Goal: Transaction & Acquisition: Purchase product/service

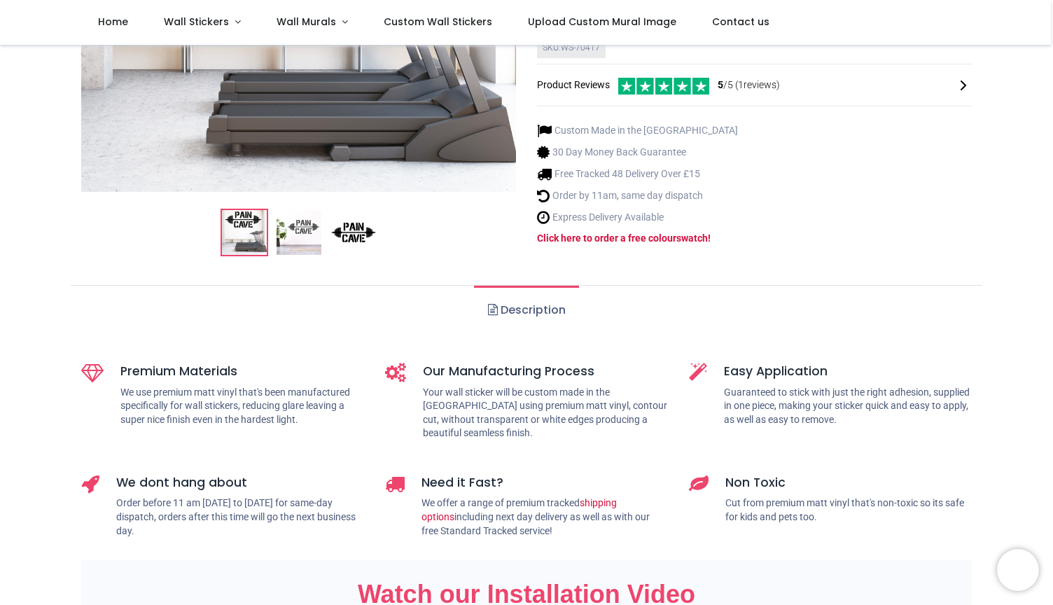
scroll to position [416, 0]
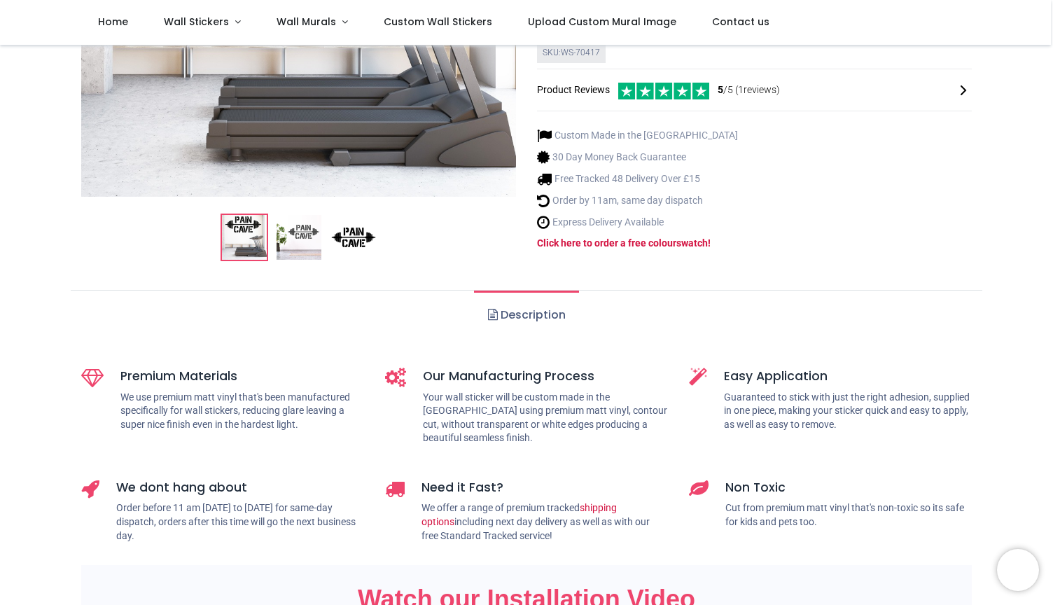
click at [304, 216] on img at bounding box center [298, 238] width 45 height 45
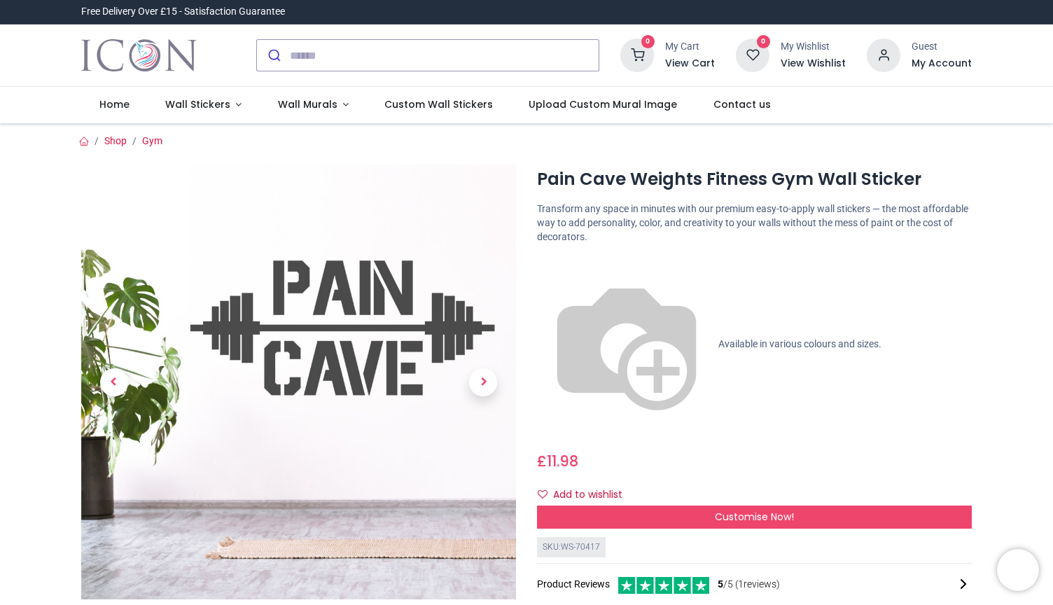
scroll to position [0, 0]
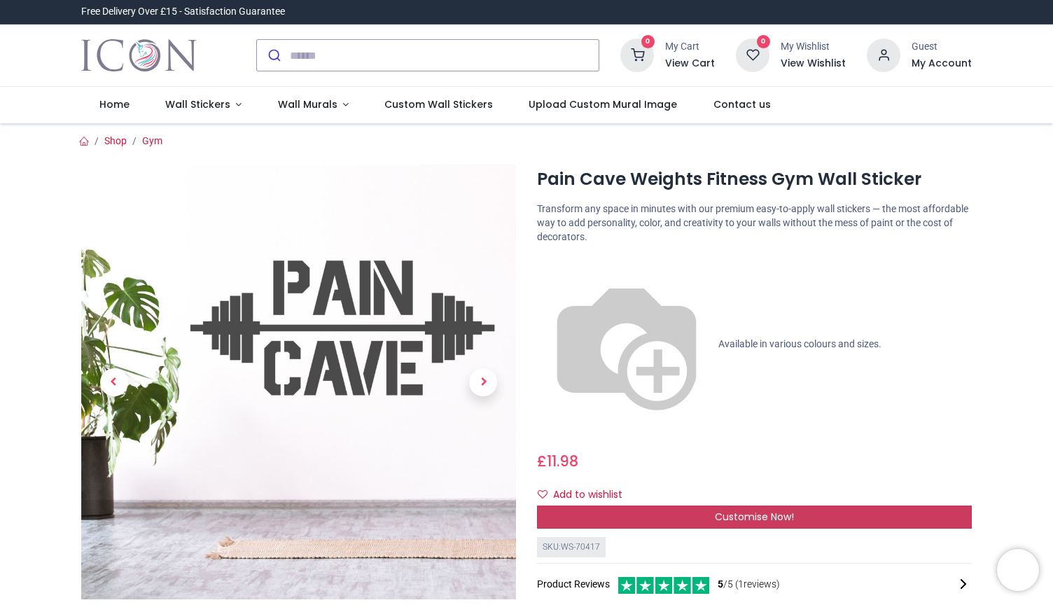
click at [732, 509] on span "Customise Now!" at bounding box center [753, 516] width 79 height 14
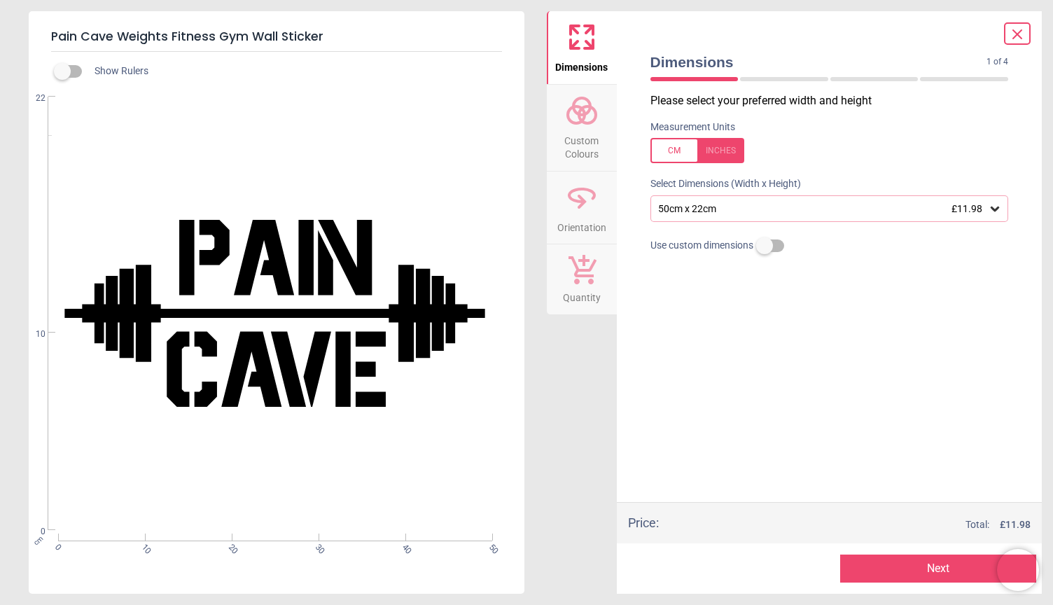
click at [1003, 209] on div "50cm x 22cm £11.98" at bounding box center [829, 208] width 358 height 27
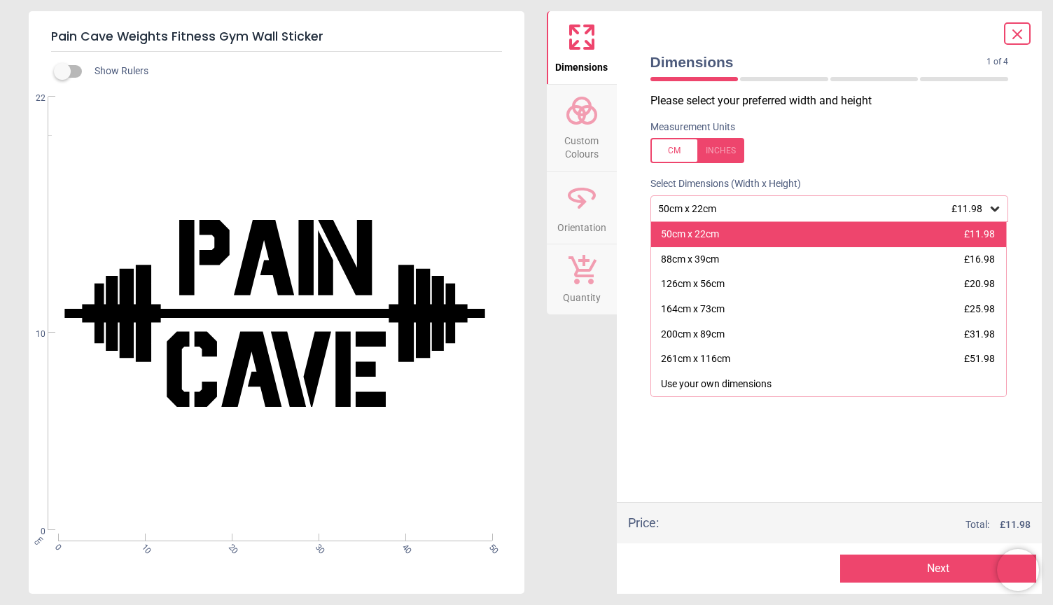
click at [835, 225] on div "50cm x 22cm £11.98" at bounding box center [828, 234] width 355 height 25
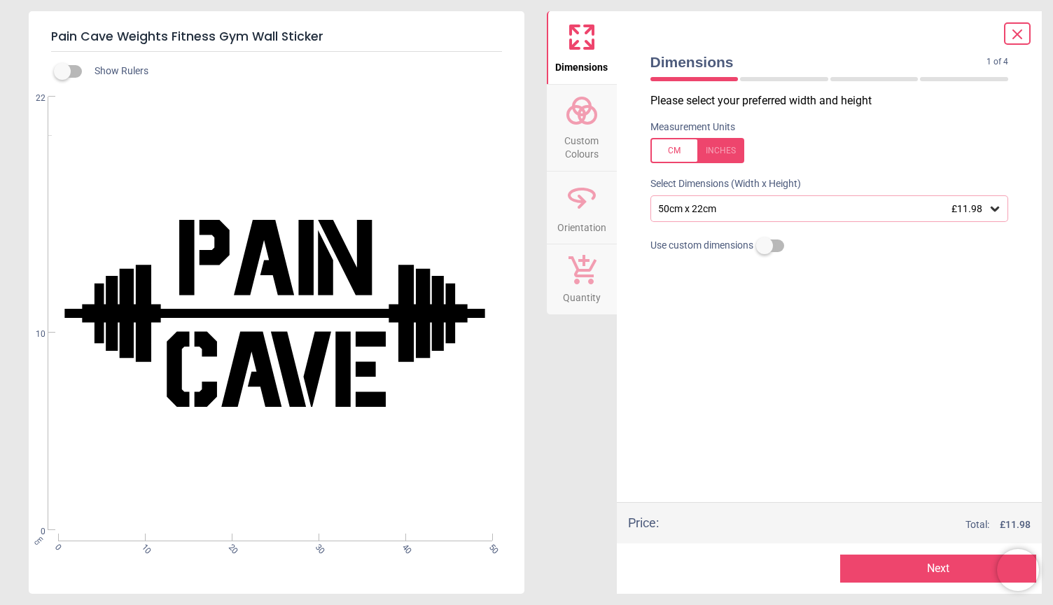
click at [924, 565] on button "Next" at bounding box center [938, 568] width 196 height 28
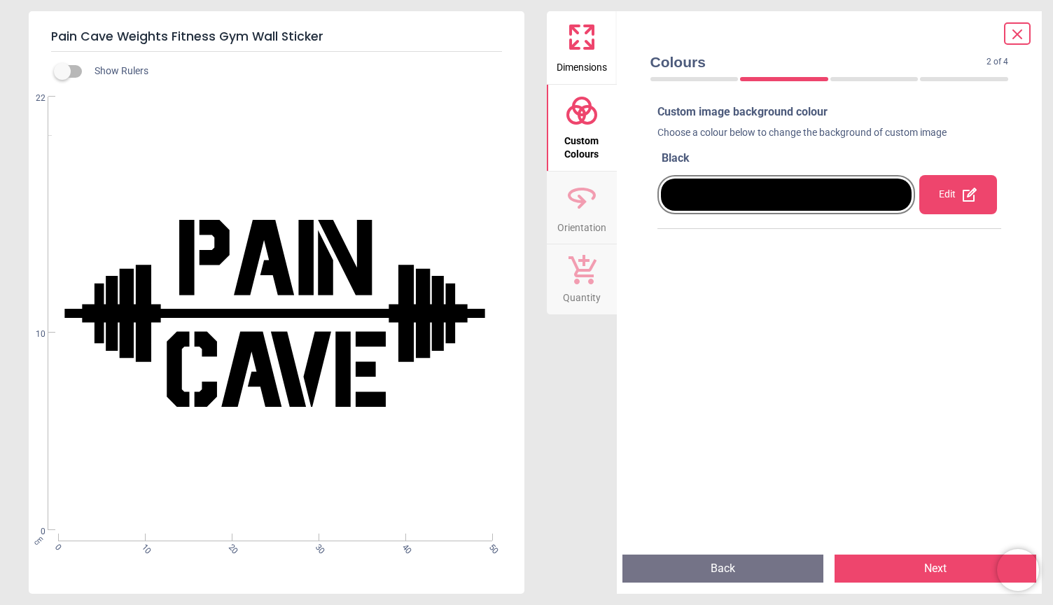
click at [907, 565] on button "Next" at bounding box center [935, 568] width 202 height 28
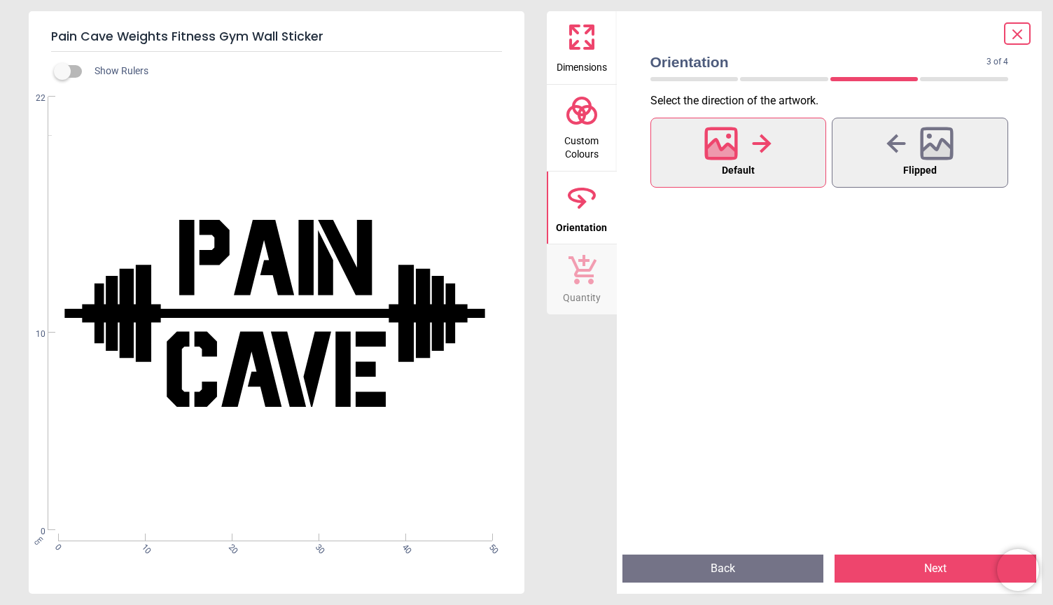
click at [882, 568] on button "Next" at bounding box center [935, 568] width 202 height 28
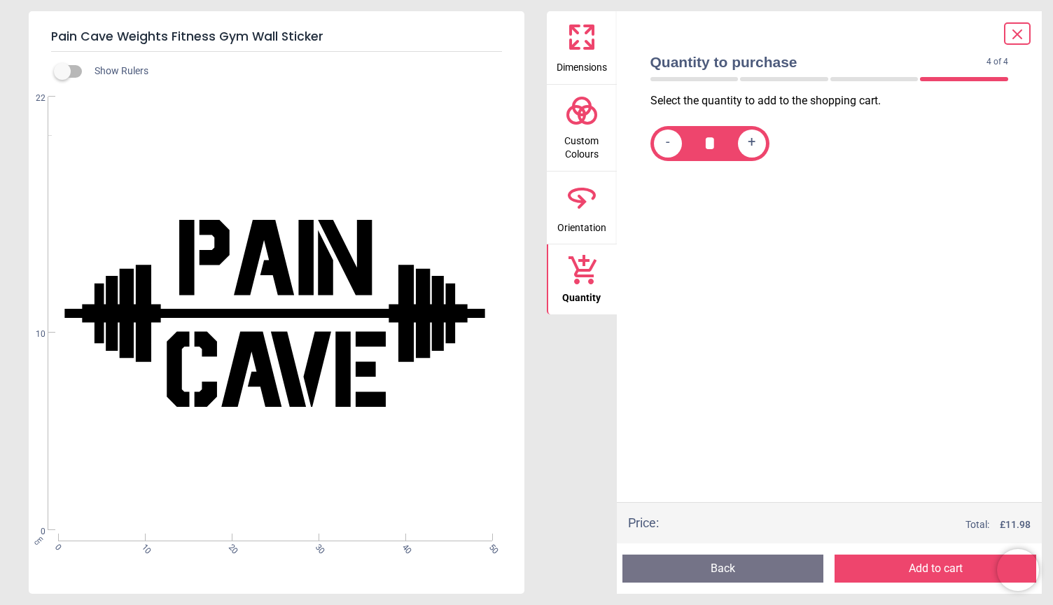
click at [880, 568] on button "Add to cart" at bounding box center [935, 568] width 202 height 28
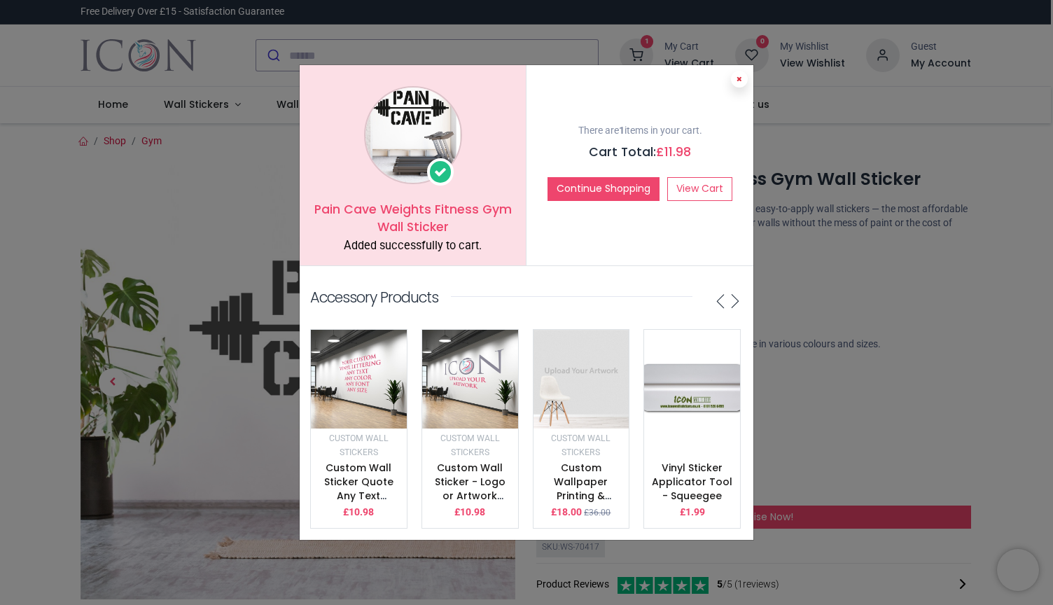
click at [739, 80] on icon at bounding box center [739, 79] width 6 height 7
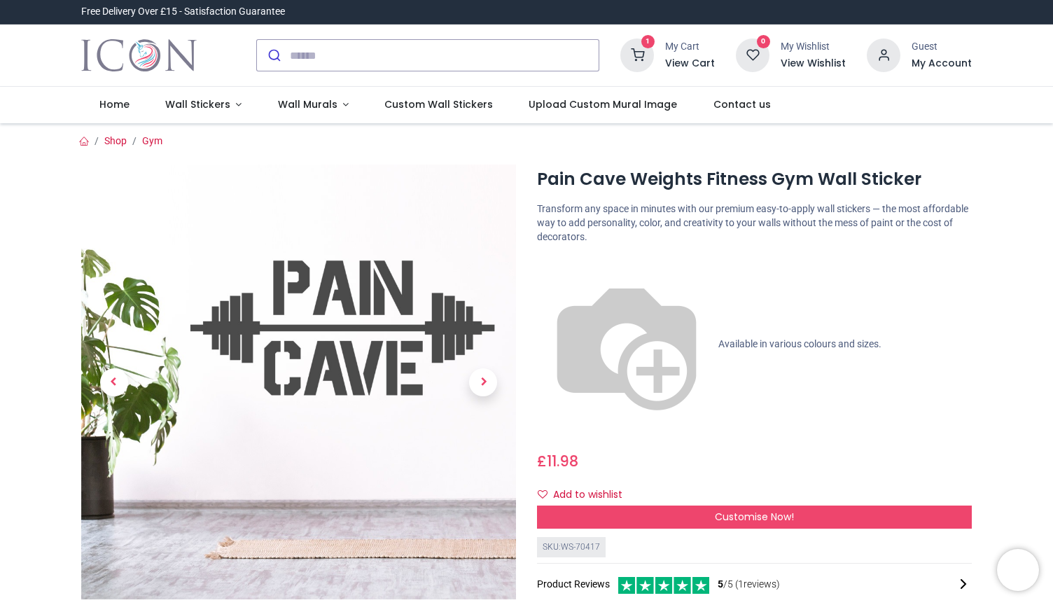
click at [370, 308] on img at bounding box center [298, 381] width 435 height 435
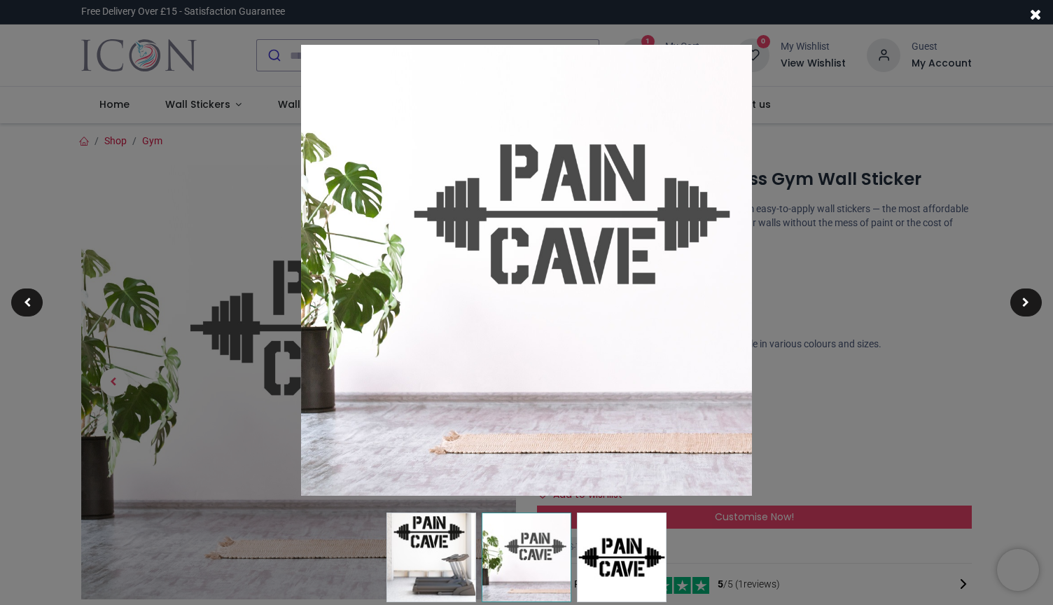
click at [530, 243] on img at bounding box center [526, 270] width 451 height 451
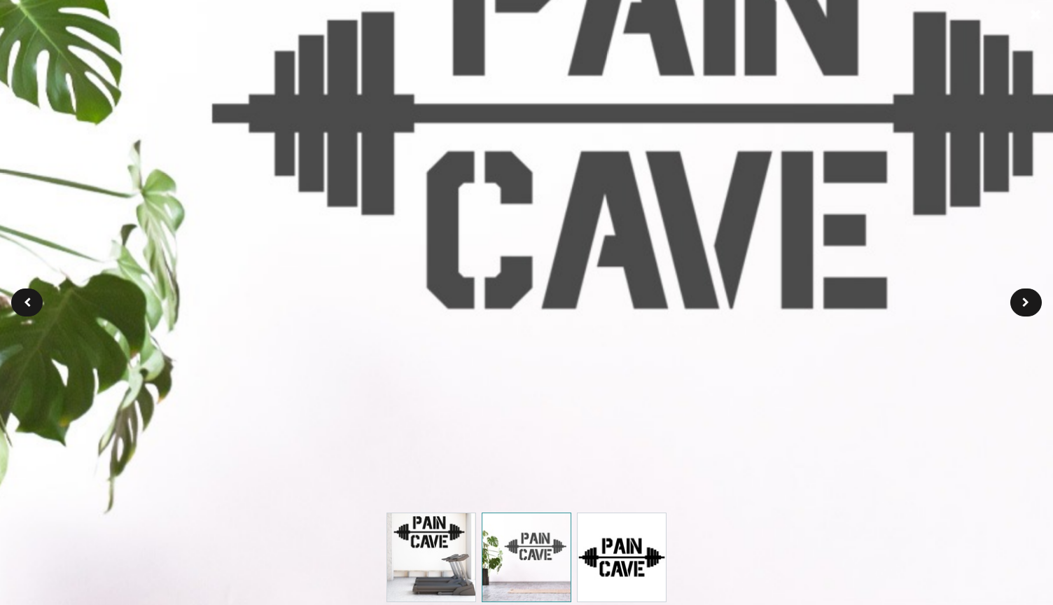
click at [994, 297] on img at bounding box center [526, 270] width 1262 height 1262
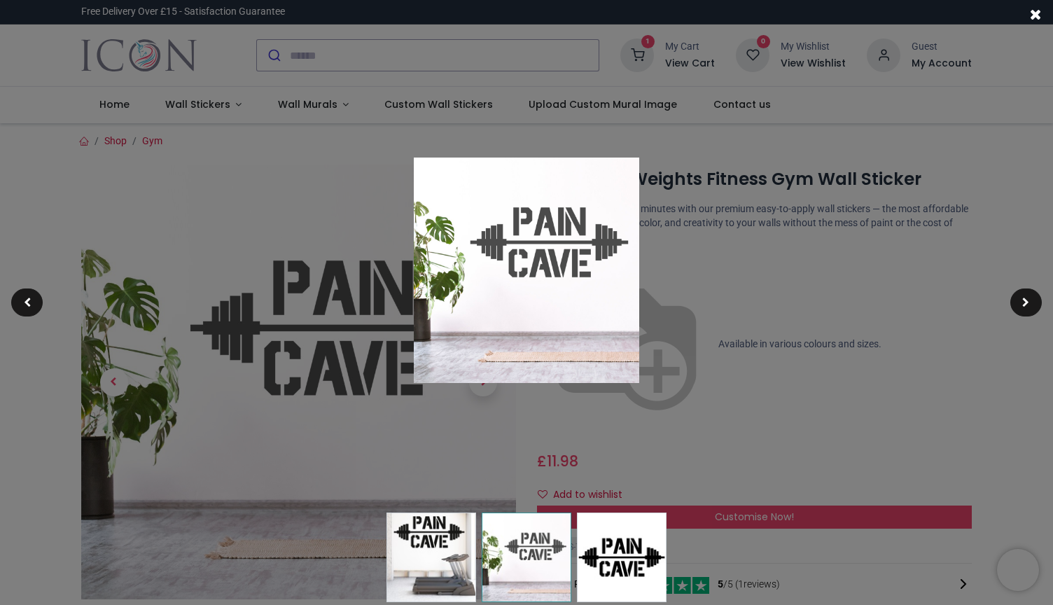
click at [878, 399] on div at bounding box center [526, 302] width 1053 height 605
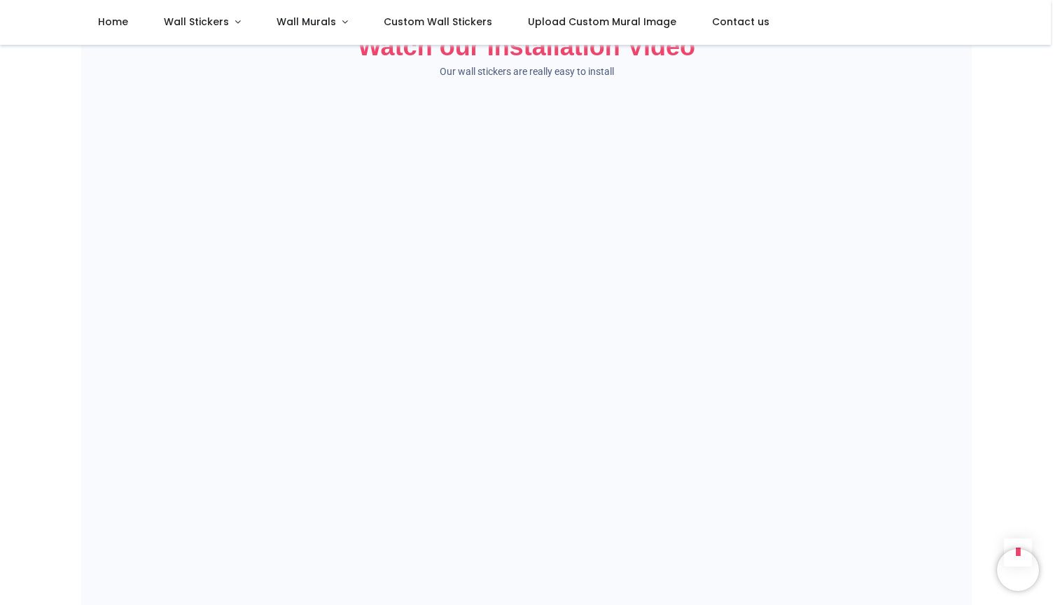
scroll to position [980, 0]
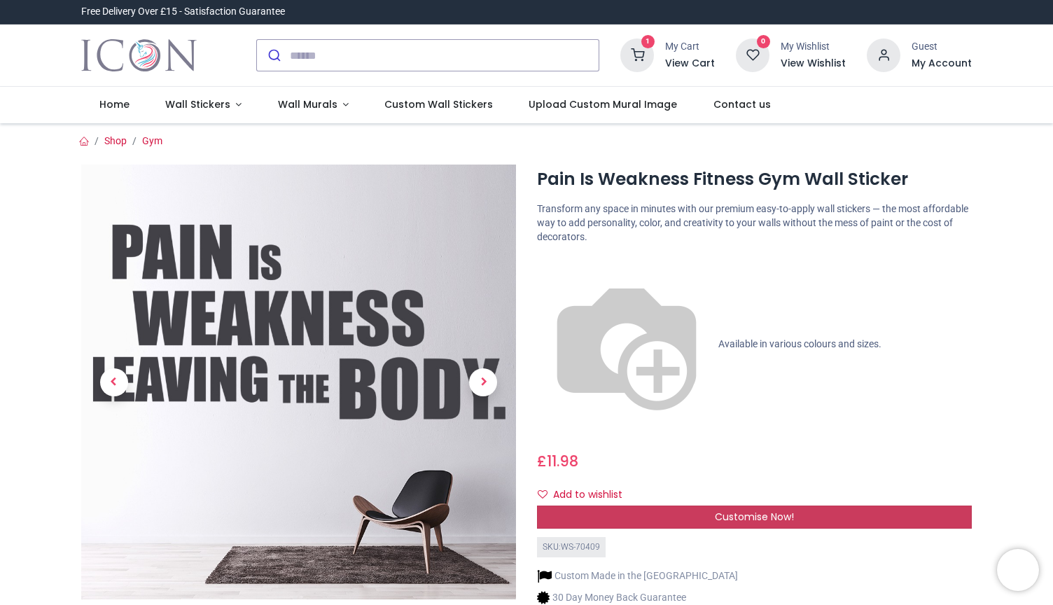
click at [663, 505] on div "Customise Now!" at bounding box center [754, 517] width 435 height 24
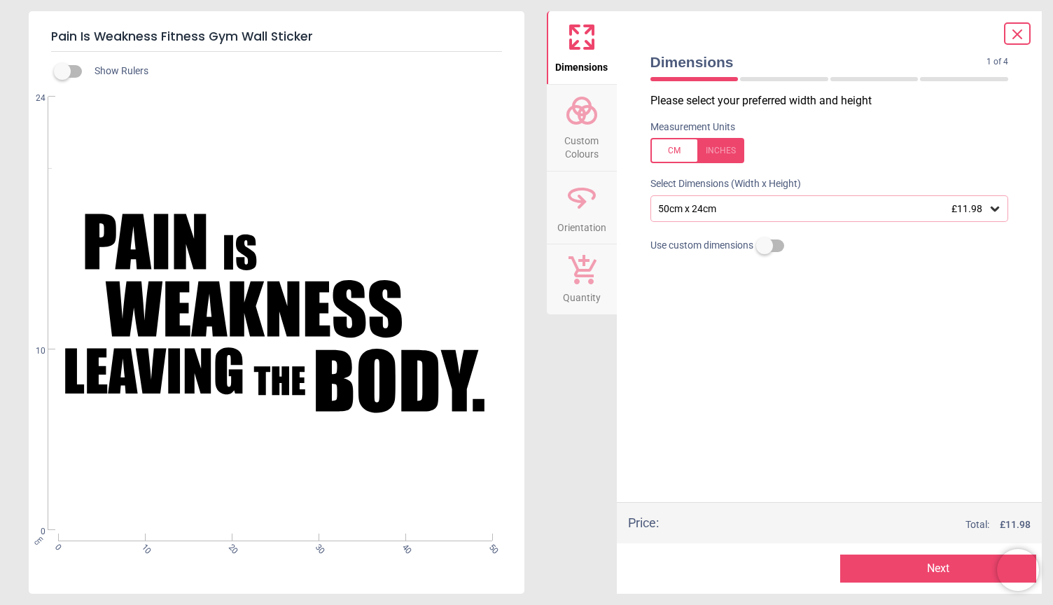
click at [764, 246] on label at bounding box center [764, 246] width 0 height 0
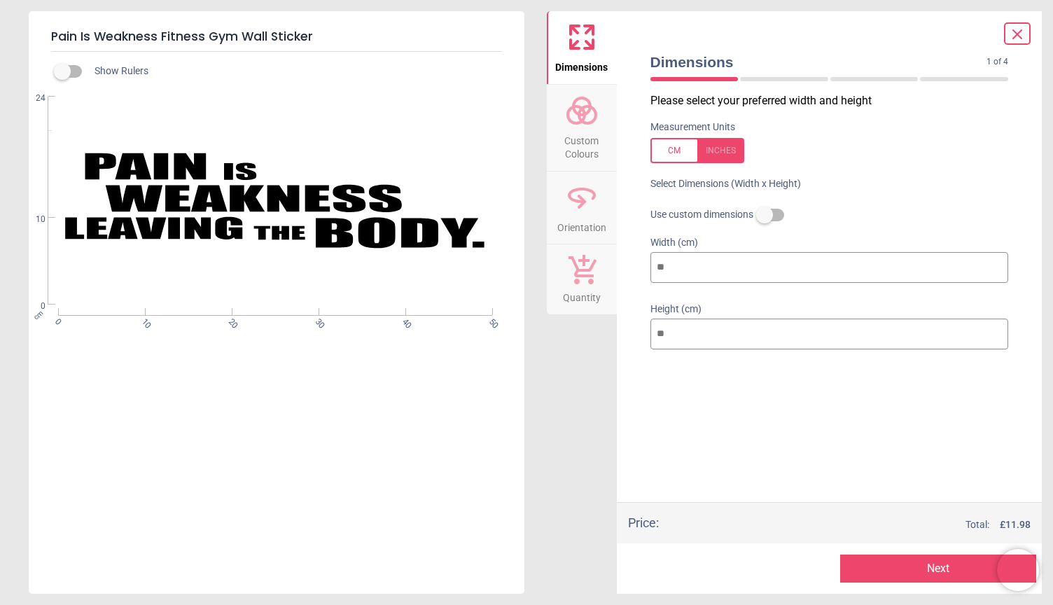
type input "*"
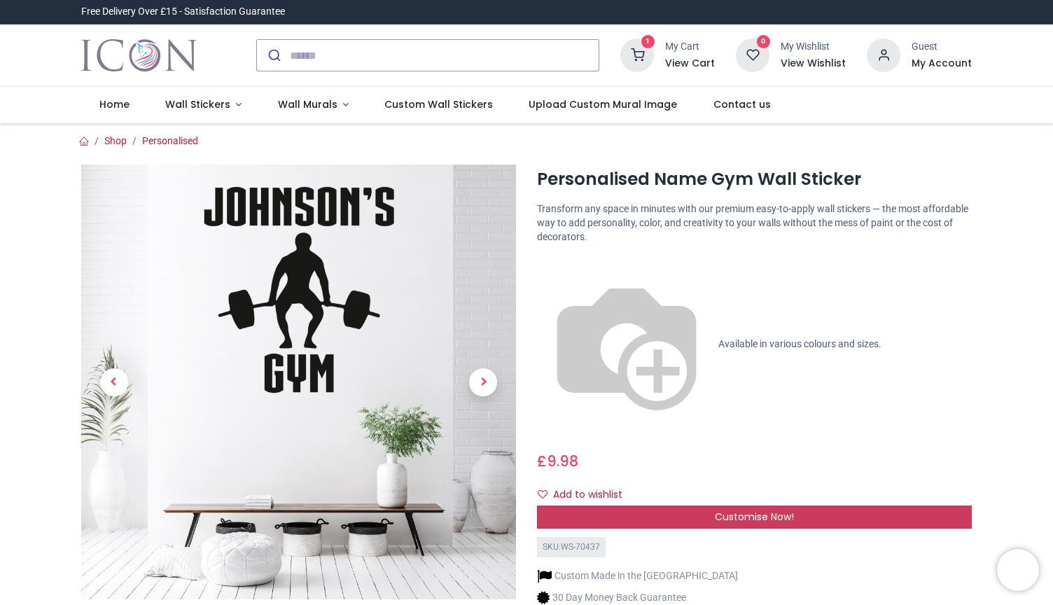
click at [656, 505] on div "Customise Now!" at bounding box center [754, 517] width 435 height 24
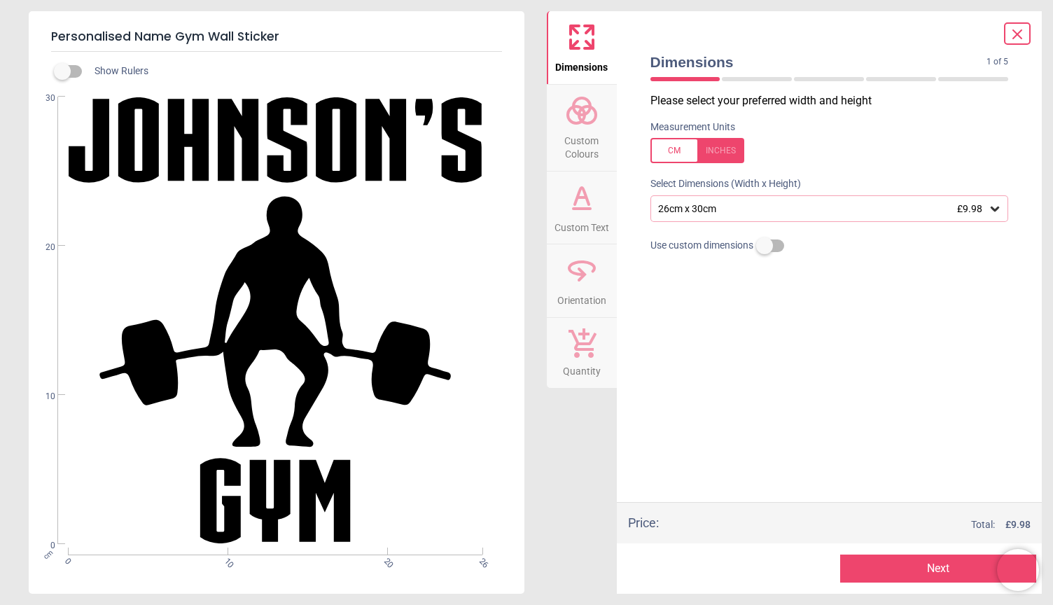
click at [1000, 208] on icon at bounding box center [994, 209] width 14 height 14
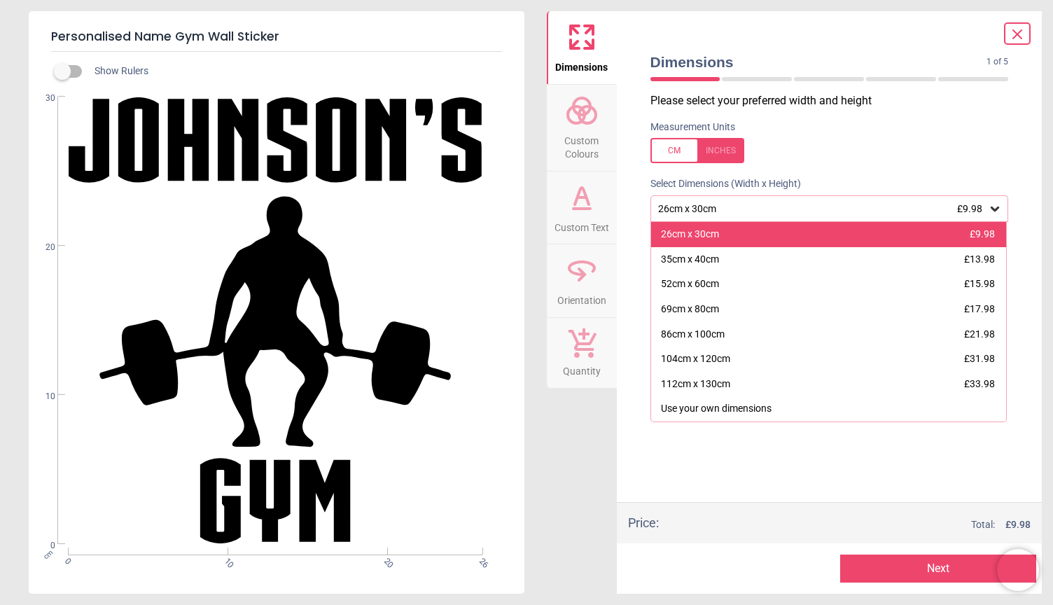
click at [799, 226] on div "26cm x 30cm £9.98" at bounding box center [828, 234] width 355 height 25
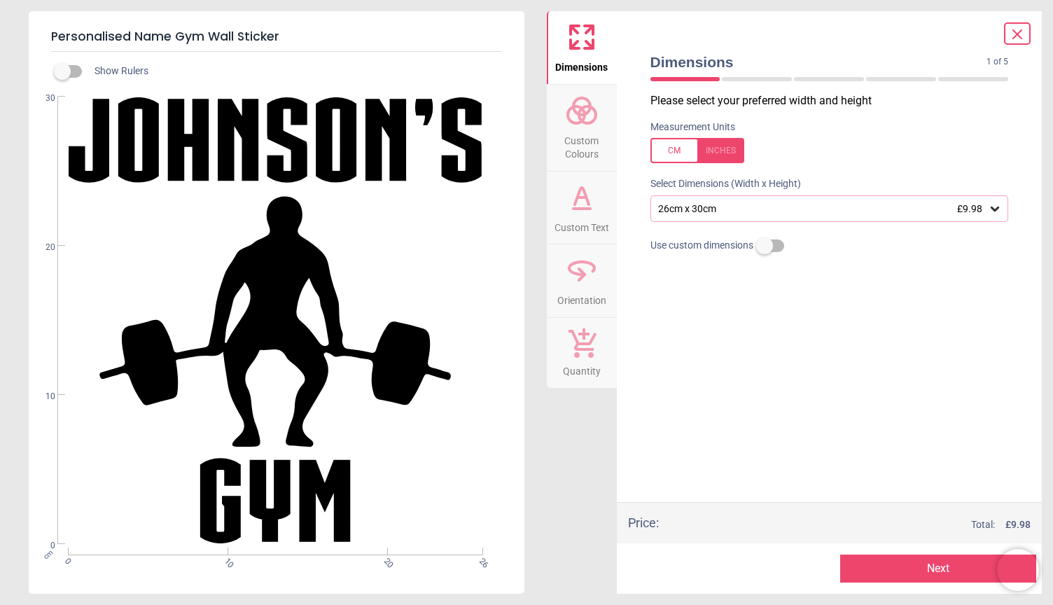
click at [913, 573] on button "Next" at bounding box center [938, 568] width 196 height 28
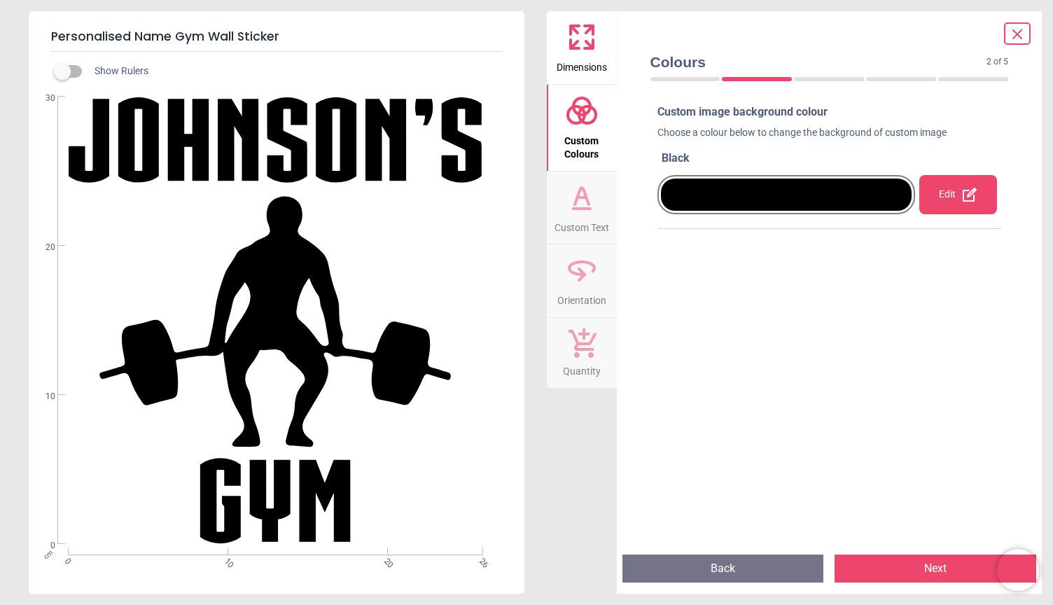
click at [903, 569] on button "Next" at bounding box center [935, 568] width 202 height 28
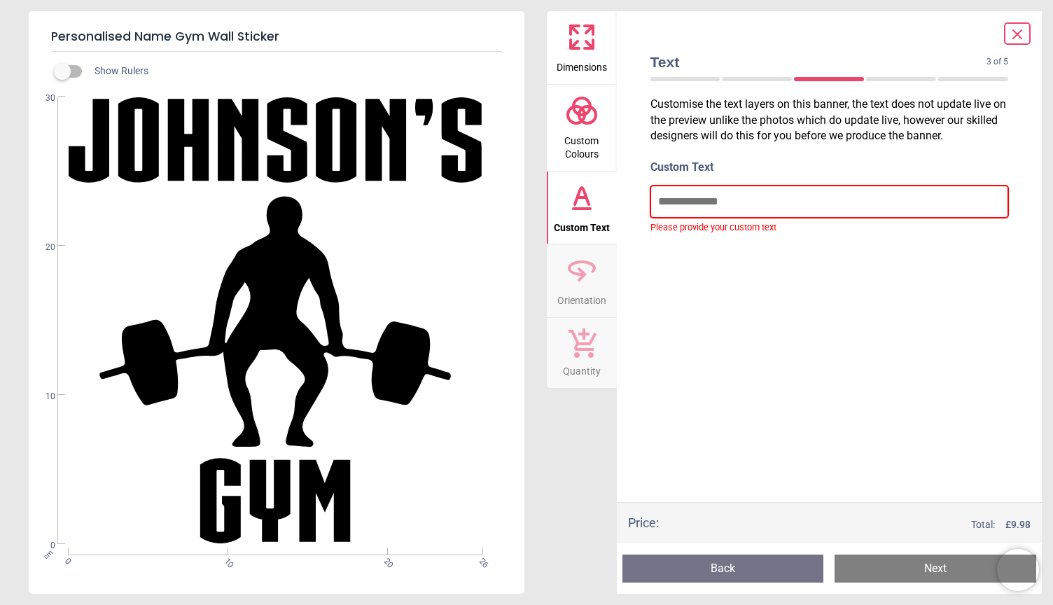
click at [740, 206] on input "text" at bounding box center [829, 201] width 358 height 32
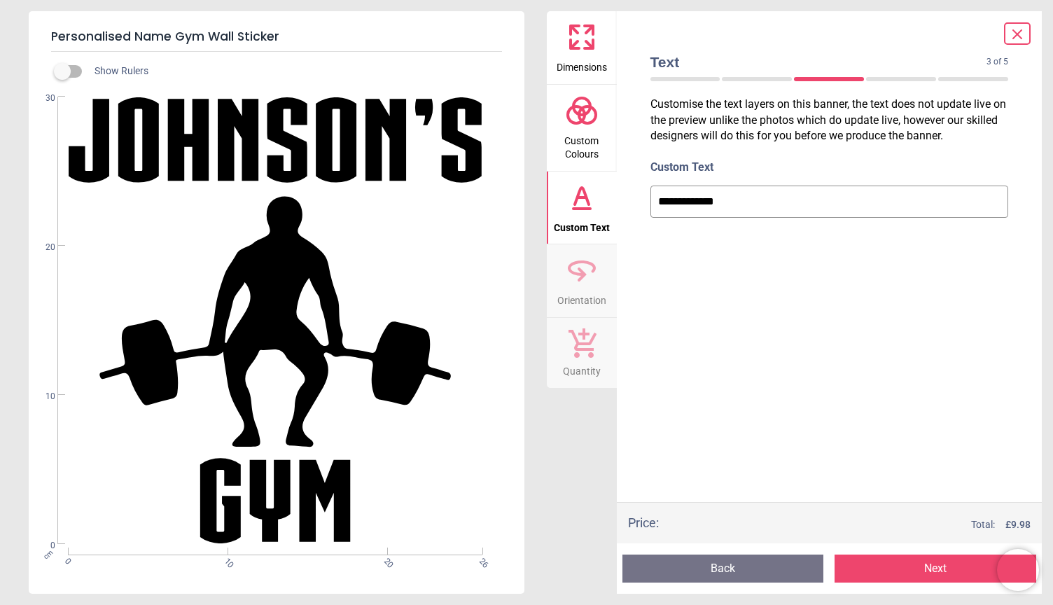
type input "**********"
click at [910, 573] on button "Next" at bounding box center [935, 568] width 202 height 28
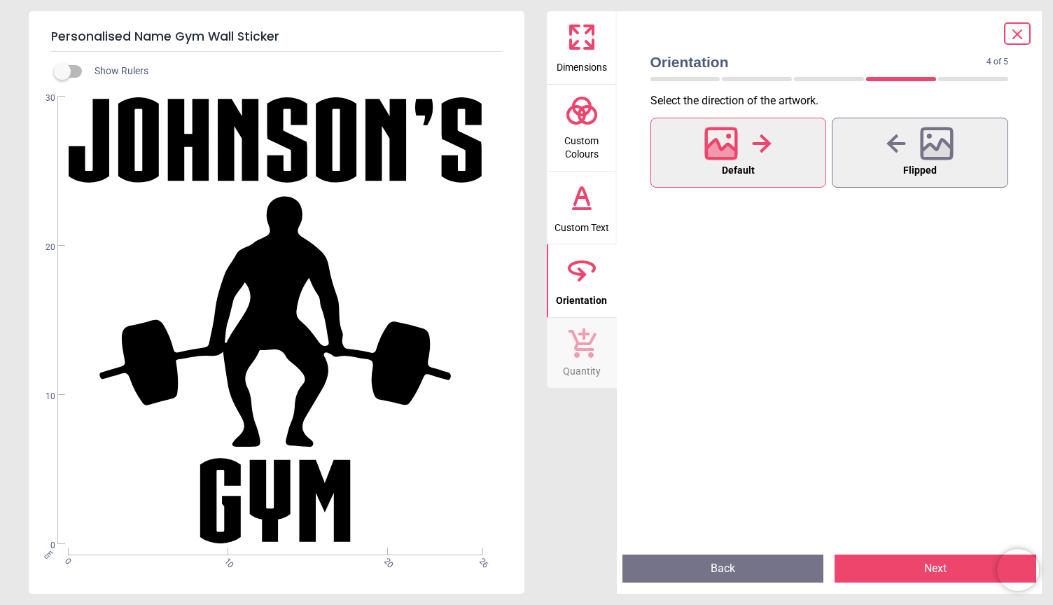
click at [922, 569] on button "Next" at bounding box center [935, 568] width 202 height 28
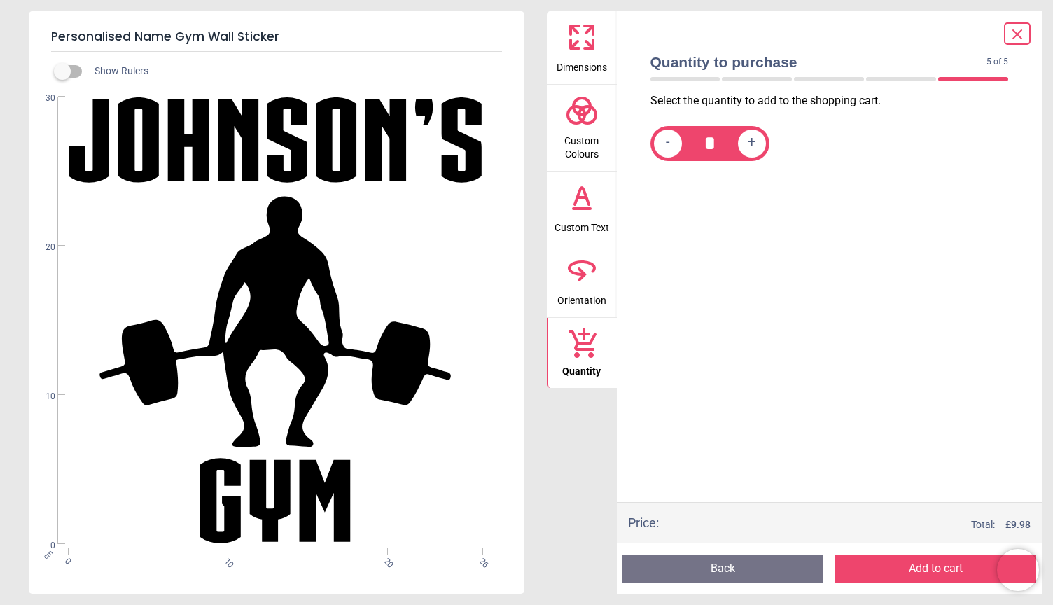
click at [937, 572] on button "Add to cart" at bounding box center [935, 568] width 202 height 28
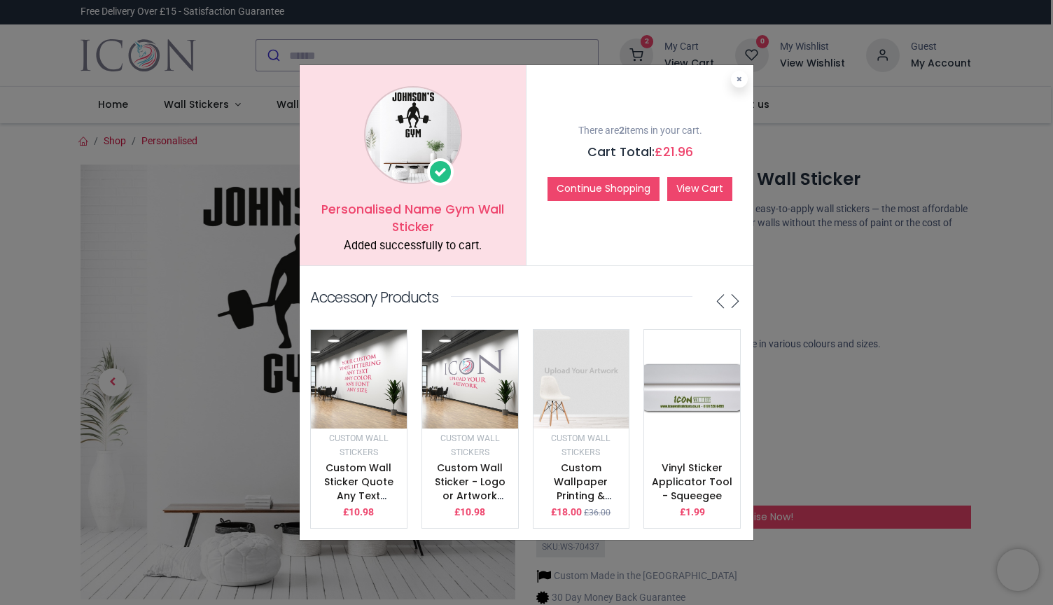
click at [717, 188] on link "View Cart" at bounding box center [699, 189] width 65 height 24
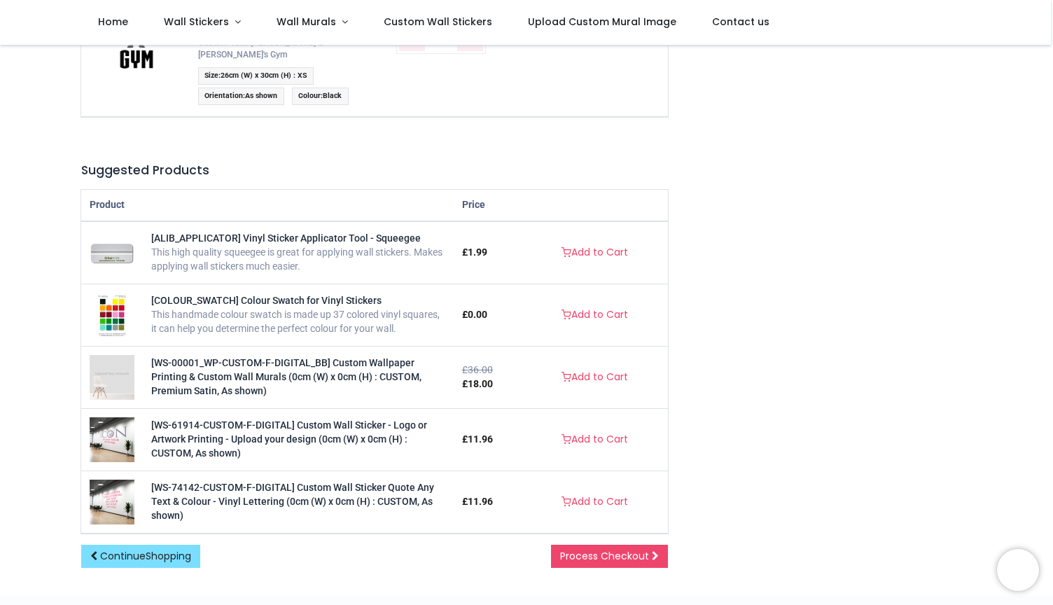
scroll to position [377, 0]
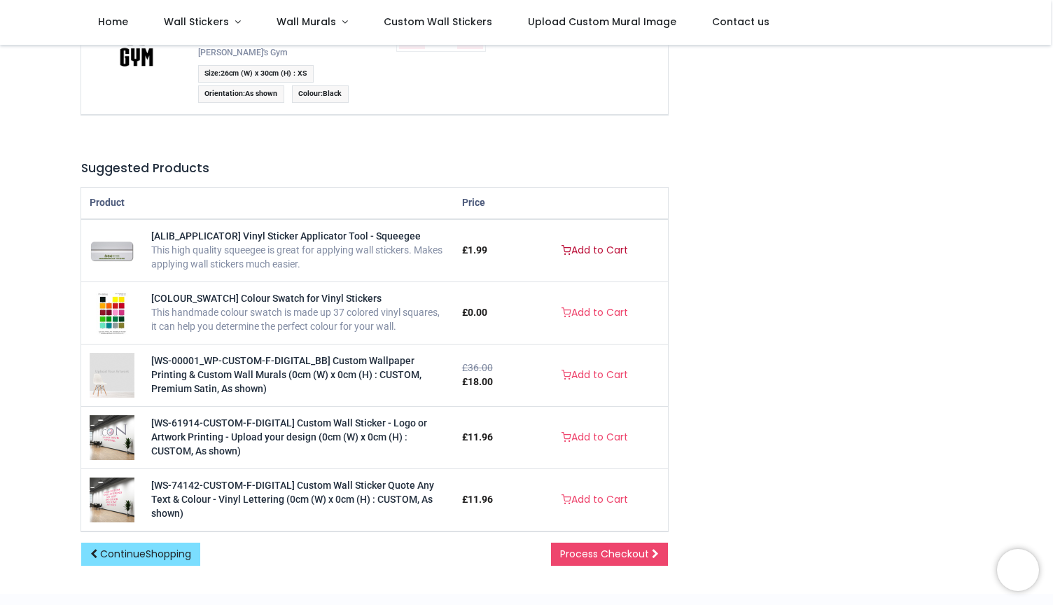
click at [589, 239] on link "Add to Cart" at bounding box center [594, 251] width 85 height 24
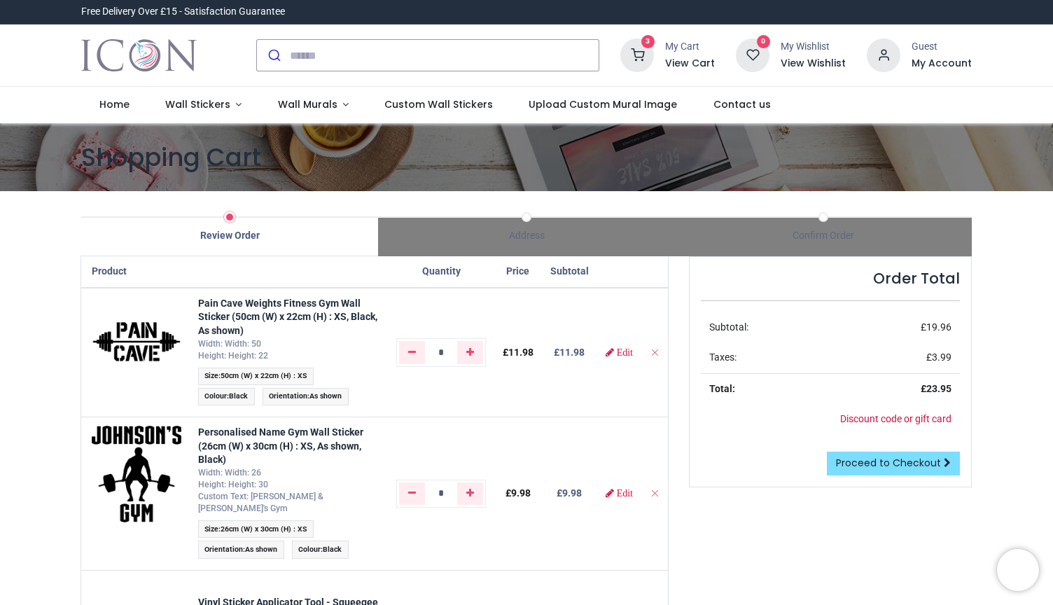
scroll to position [0, 0]
click at [222, 106] on span "Wall Stickers" at bounding box center [197, 104] width 65 height 14
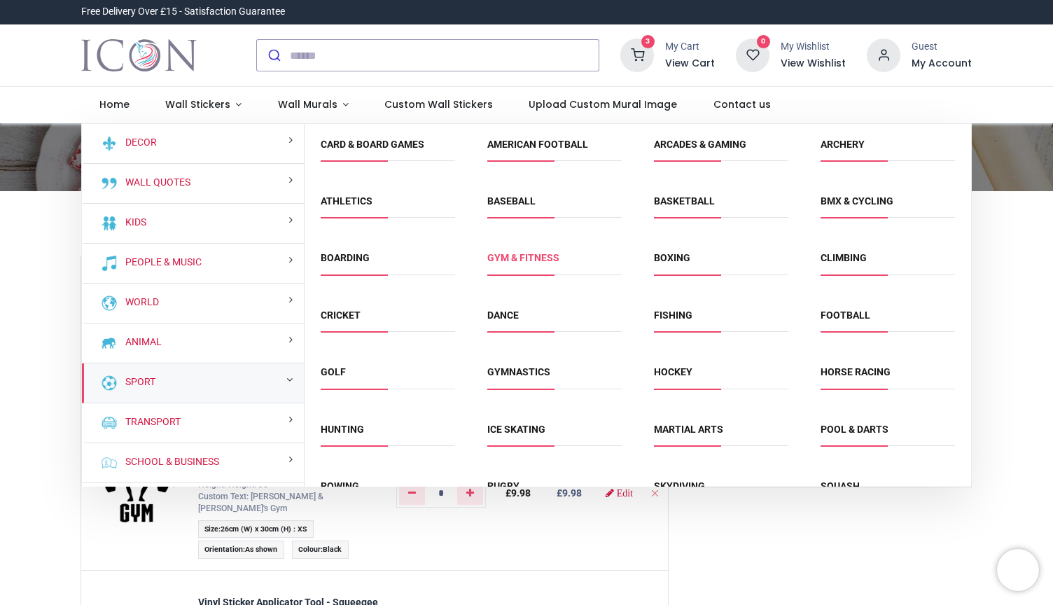
click at [522, 259] on link "Gym & fitness" at bounding box center [523, 257] width 72 height 11
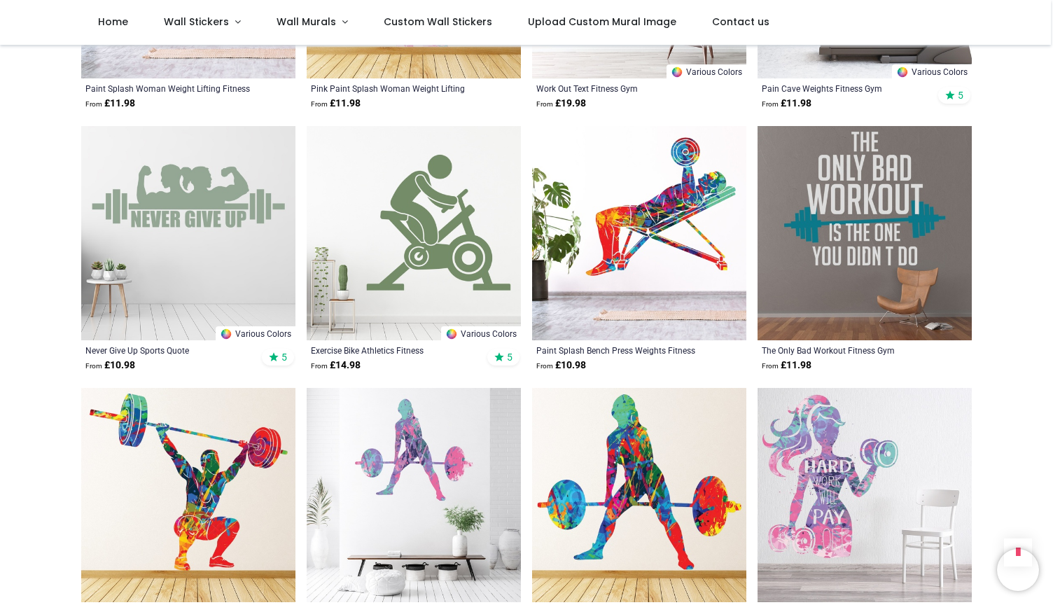
scroll to position [722, 0]
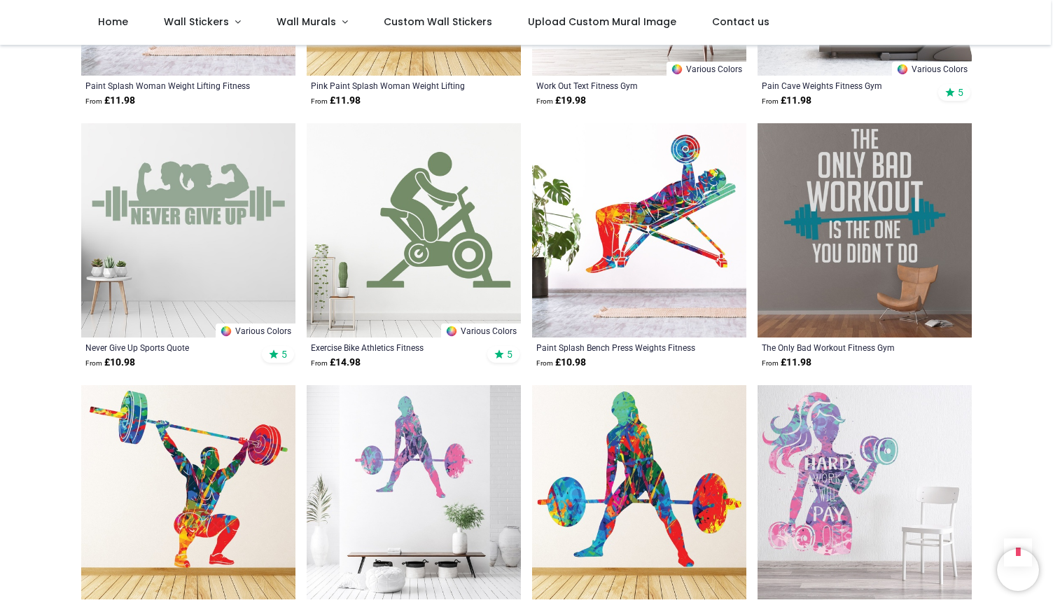
click at [146, 199] on img at bounding box center [188, 230] width 214 height 214
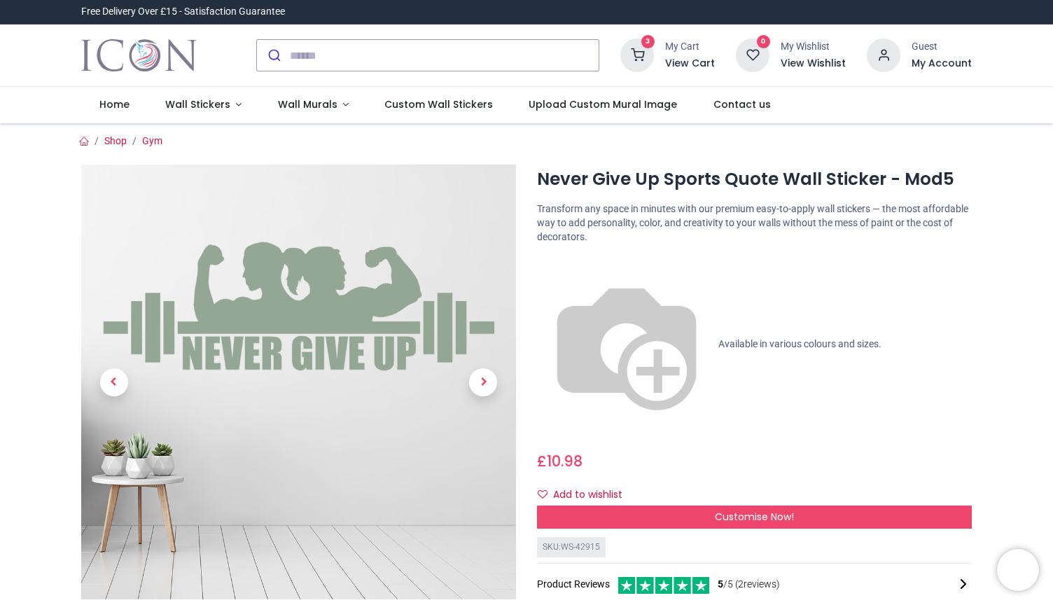
click at [701, 505] on div "Customise Now!" at bounding box center [754, 517] width 435 height 24
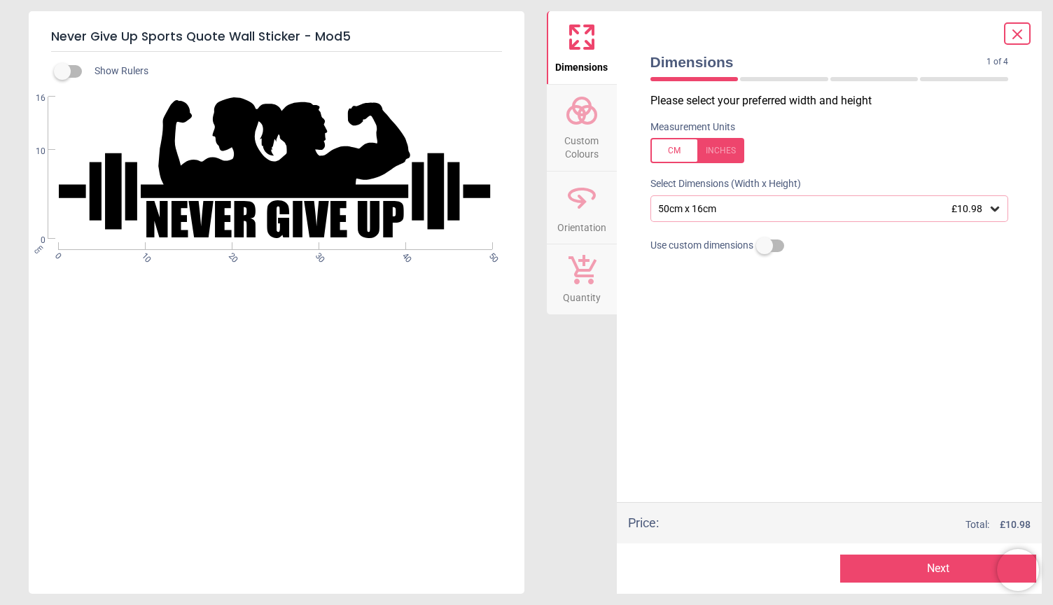
click at [992, 206] on icon at bounding box center [994, 209] width 14 height 14
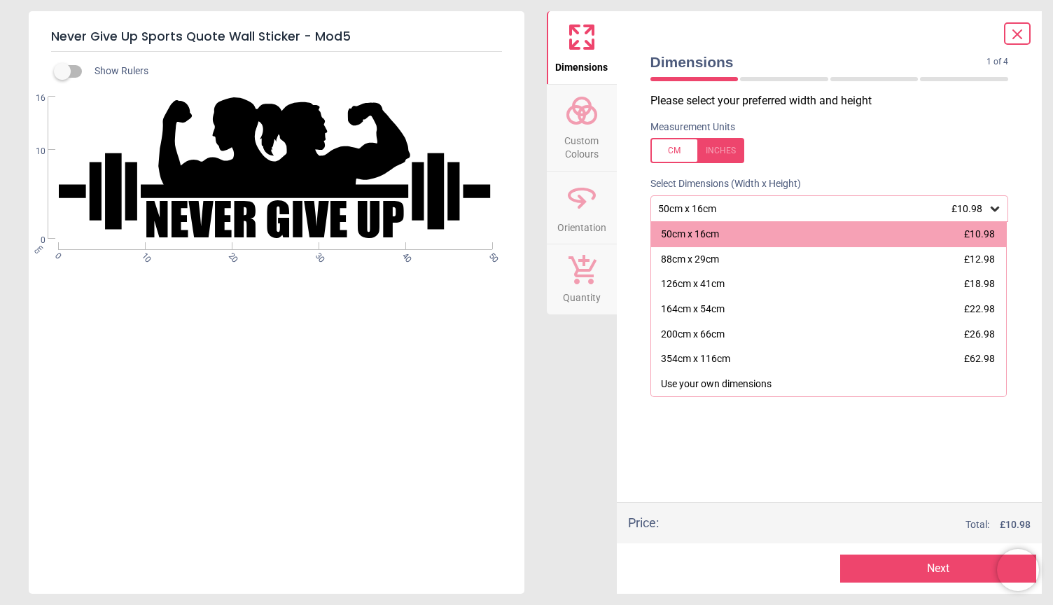
click at [992, 206] on icon at bounding box center [994, 209] width 14 height 14
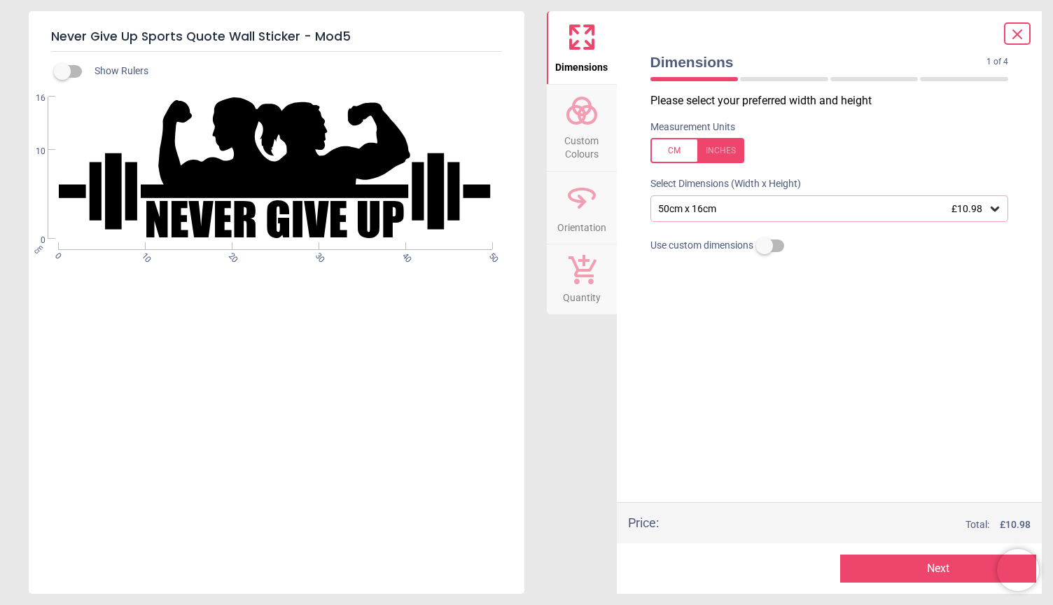
click at [992, 206] on icon at bounding box center [994, 209] width 14 height 14
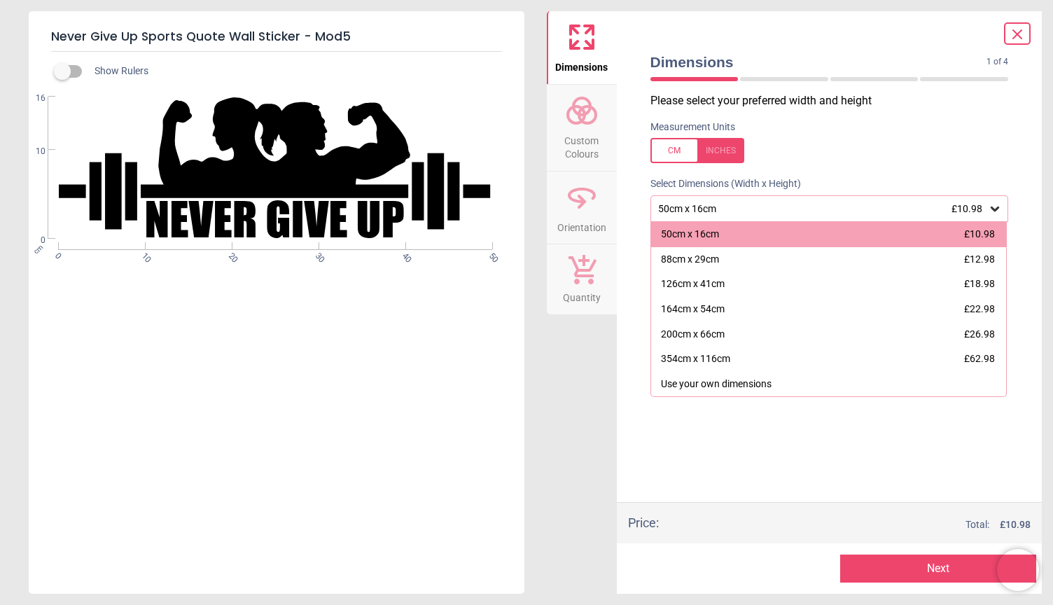
click at [992, 206] on icon at bounding box center [994, 209] width 14 height 14
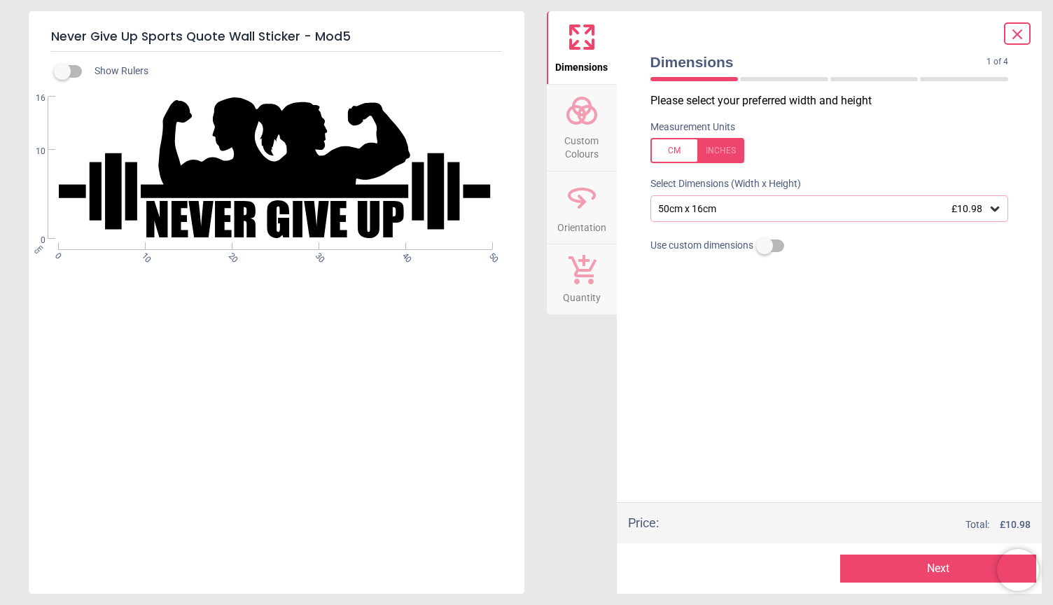
click at [937, 572] on button "Next" at bounding box center [938, 568] width 196 height 28
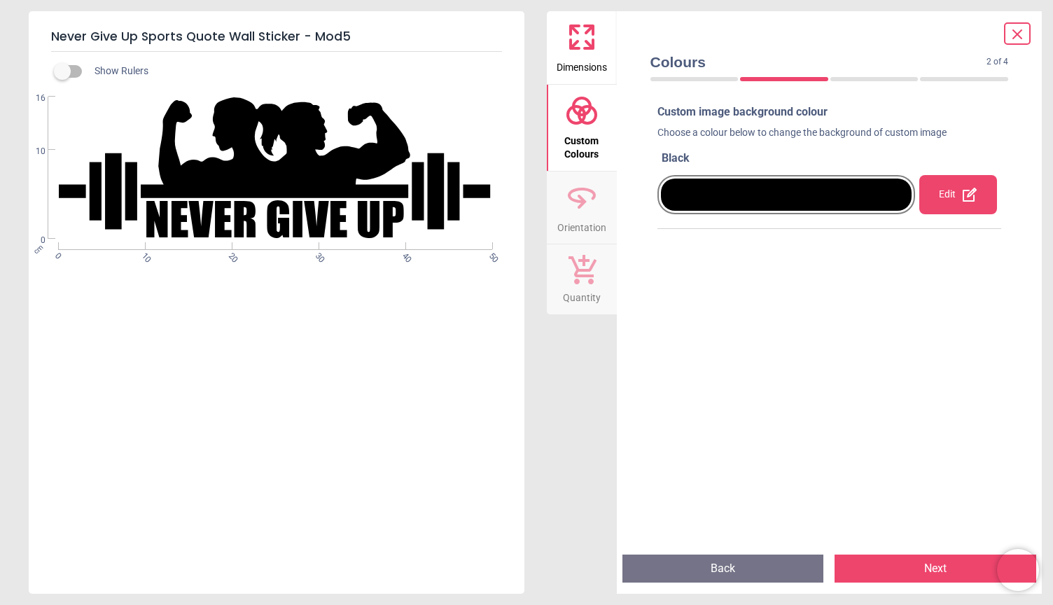
click at [936, 570] on button "Next" at bounding box center [935, 568] width 202 height 28
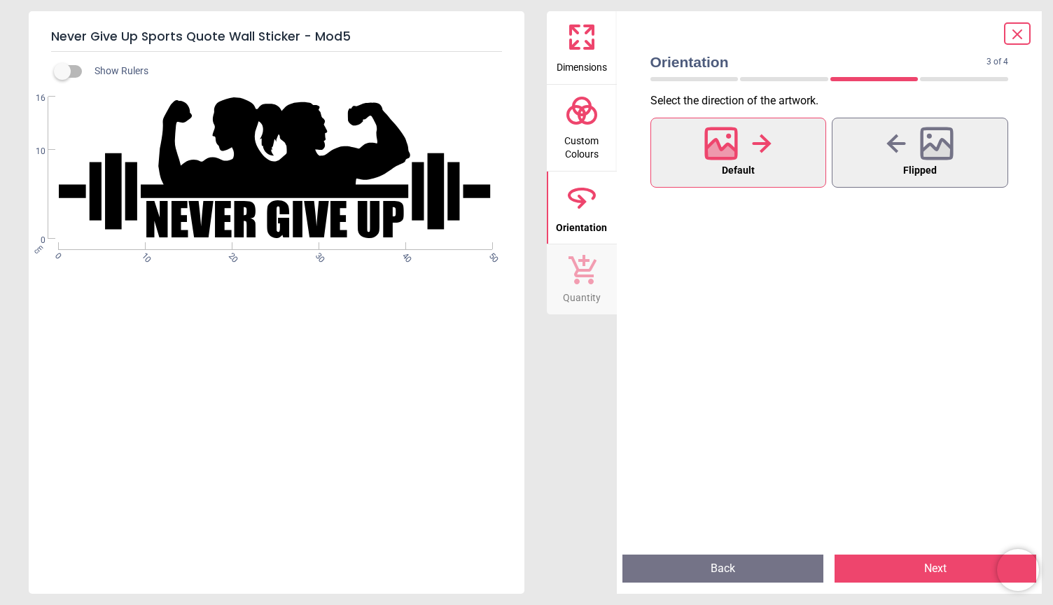
click at [936, 570] on button "Next" at bounding box center [935, 568] width 202 height 28
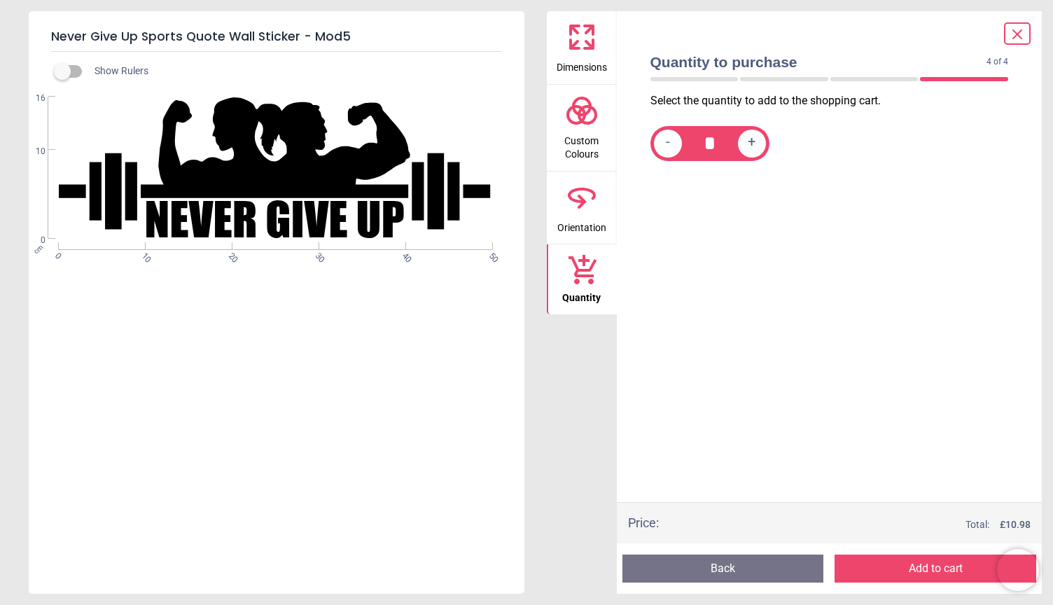
click at [936, 570] on button "Add to cart" at bounding box center [935, 568] width 202 height 28
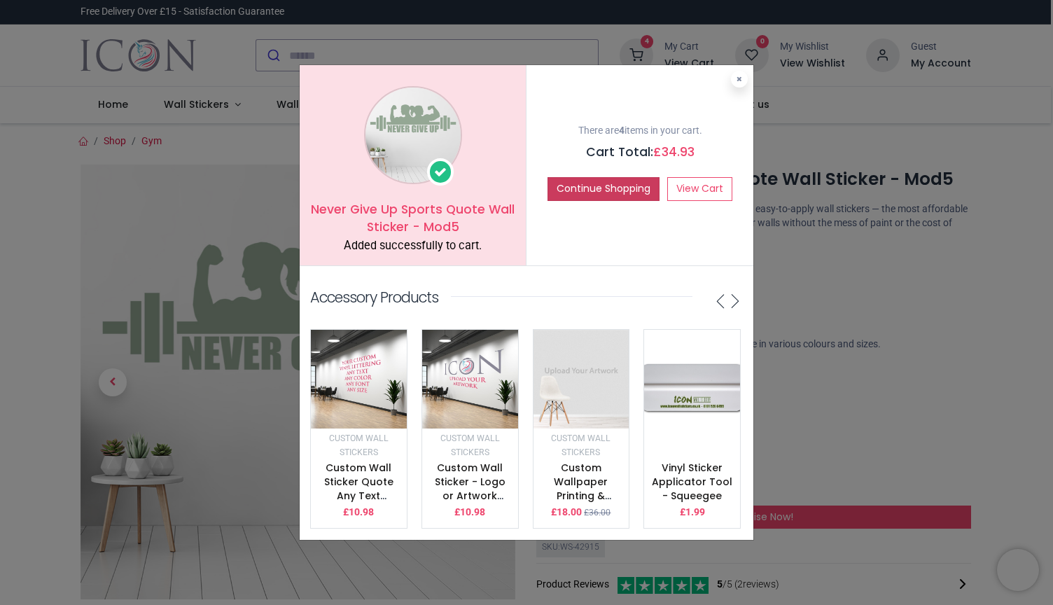
click at [616, 184] on button "Continue Shopping" at bounding box center [603, 189] width 112 height 24
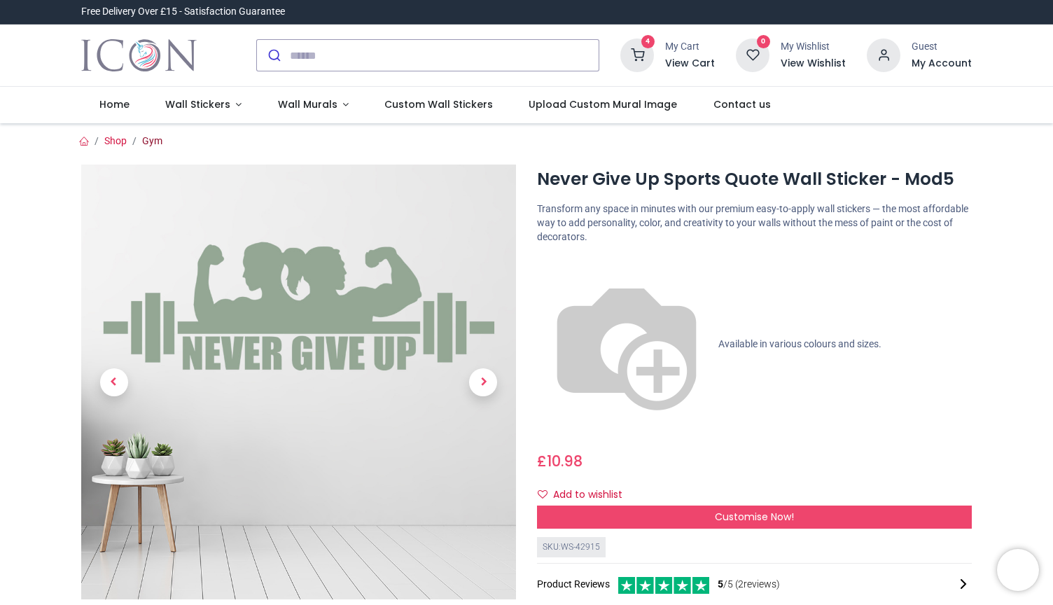
click at [154, 141] on link "Gym" at bounding box center [152, 140] width 20 height 11
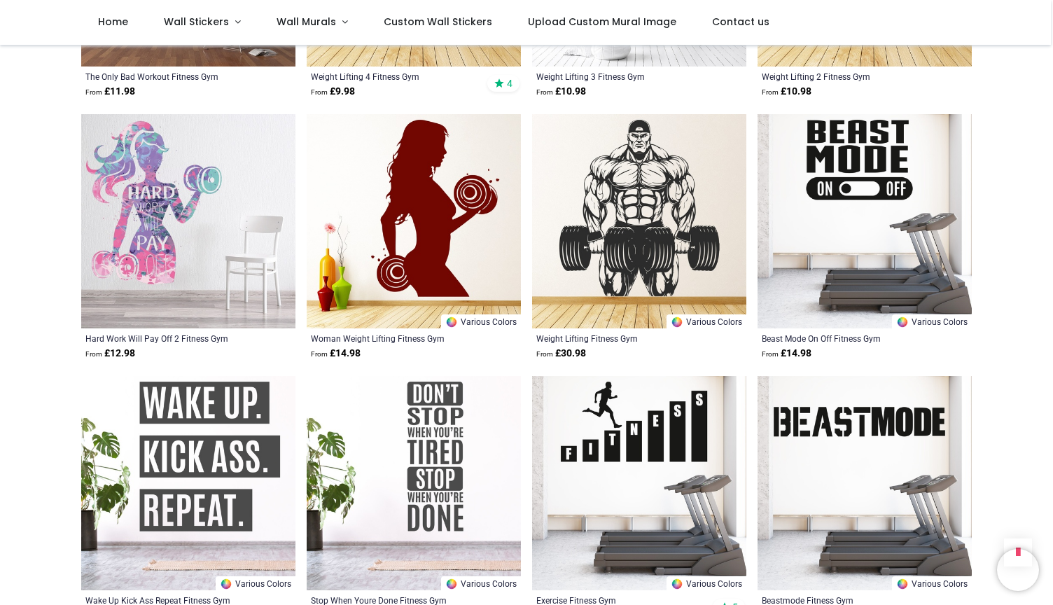
scroll to position [1525, 0]
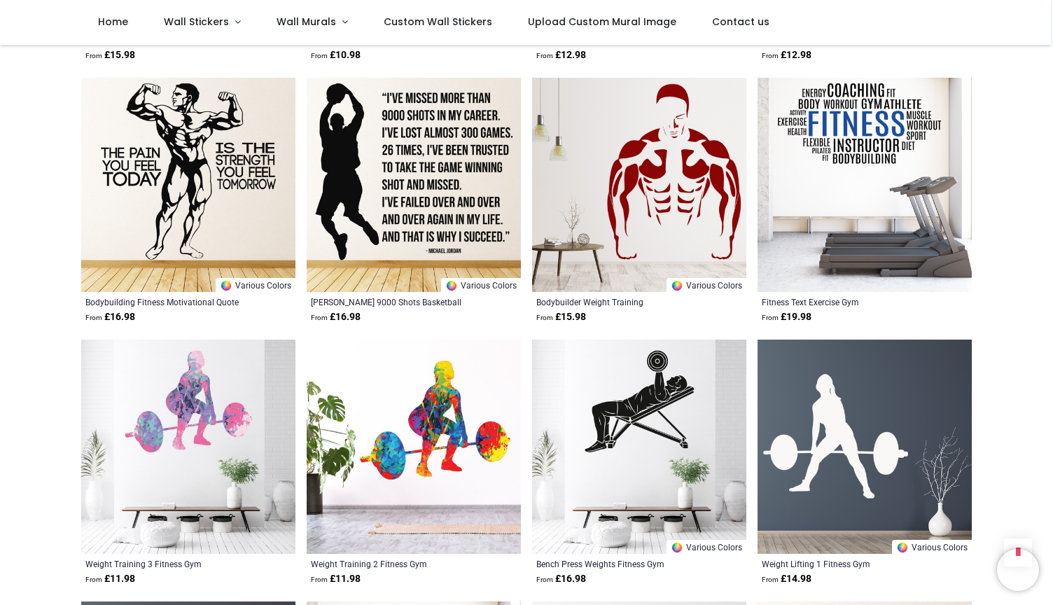
scroll to position [2339, 0]
click at [627, 196] on img at bounding box center [639, 184] width 214 height 214
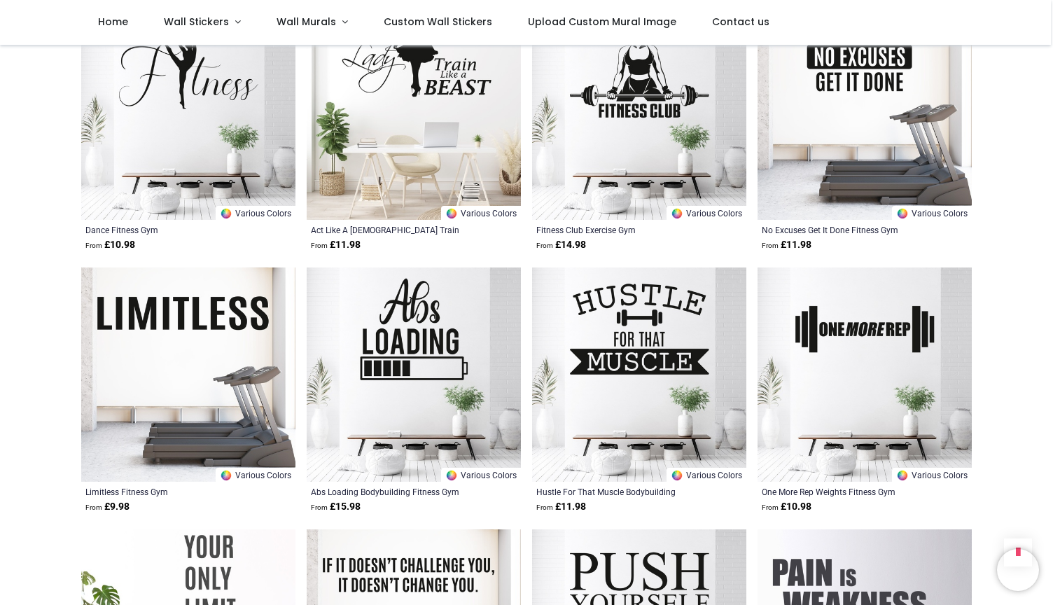
scroll to position [3102, 0]
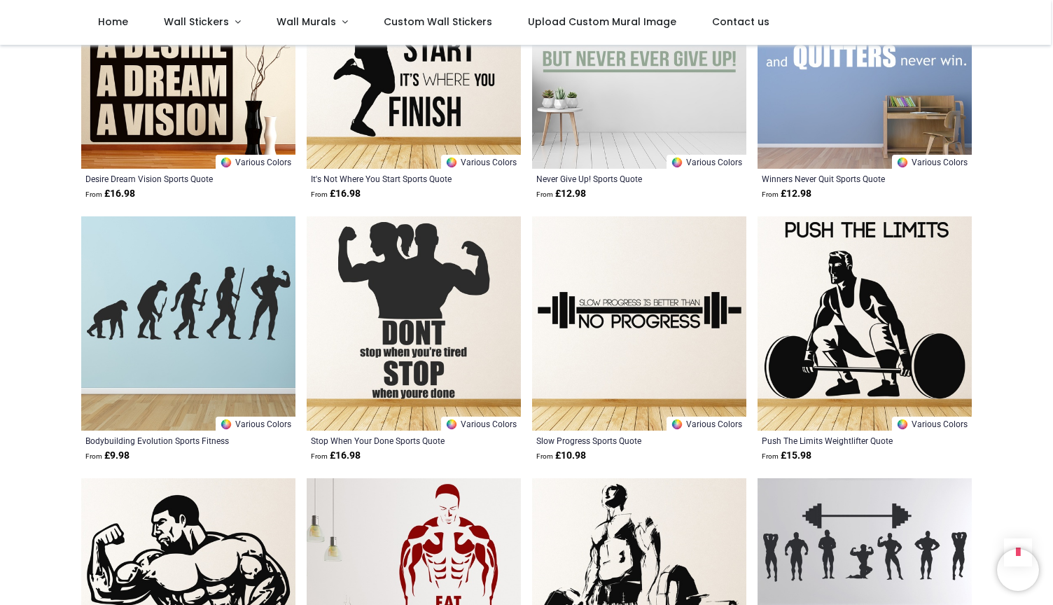
scroll to position [4041, 0]
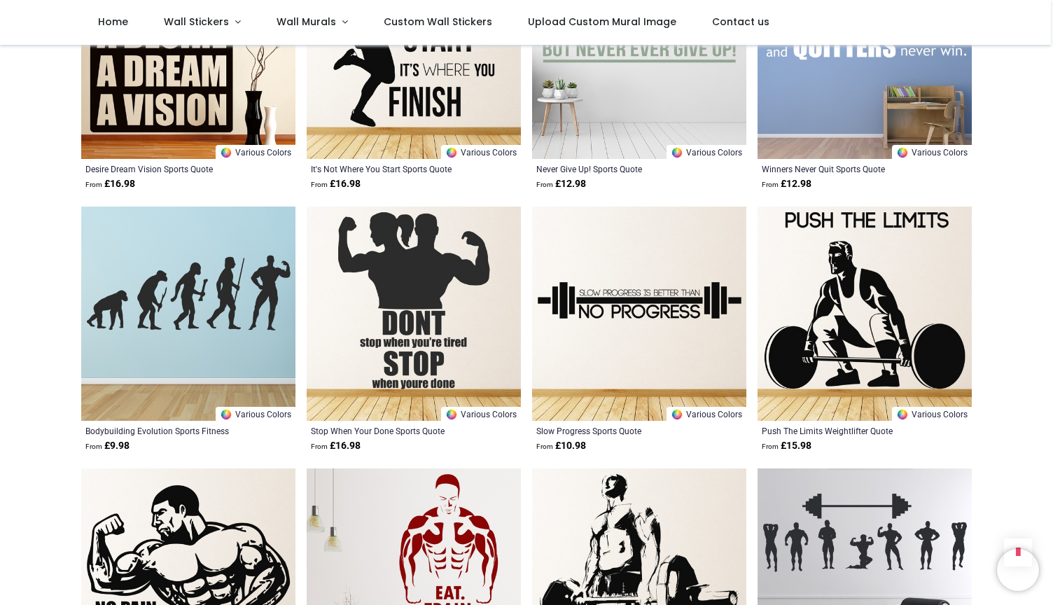
click at [413, 288] on img at bounding box center [414, 313] width 214 height 214
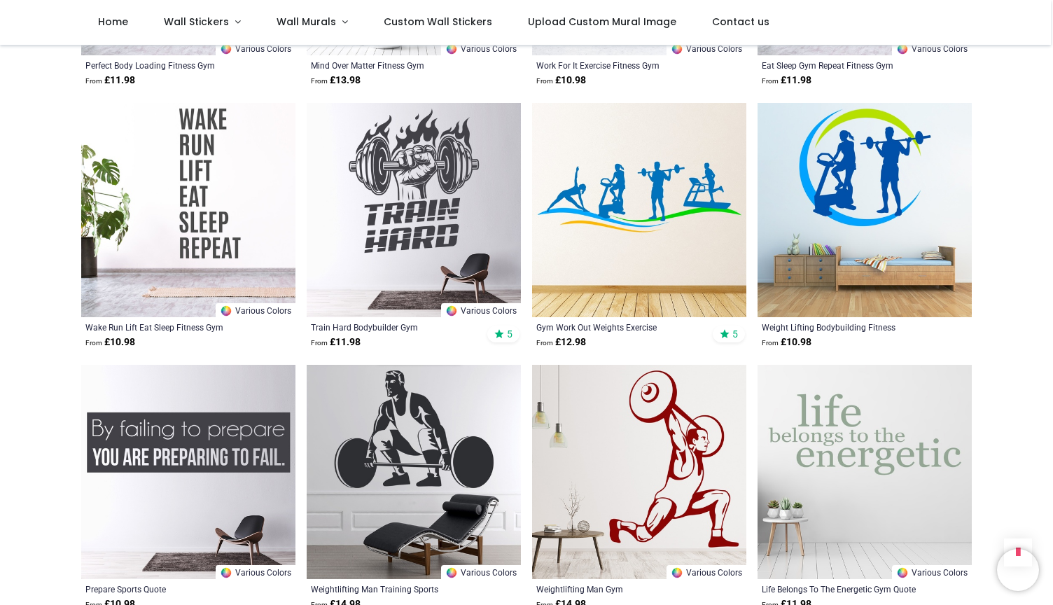
scroll to position [5193, 0]
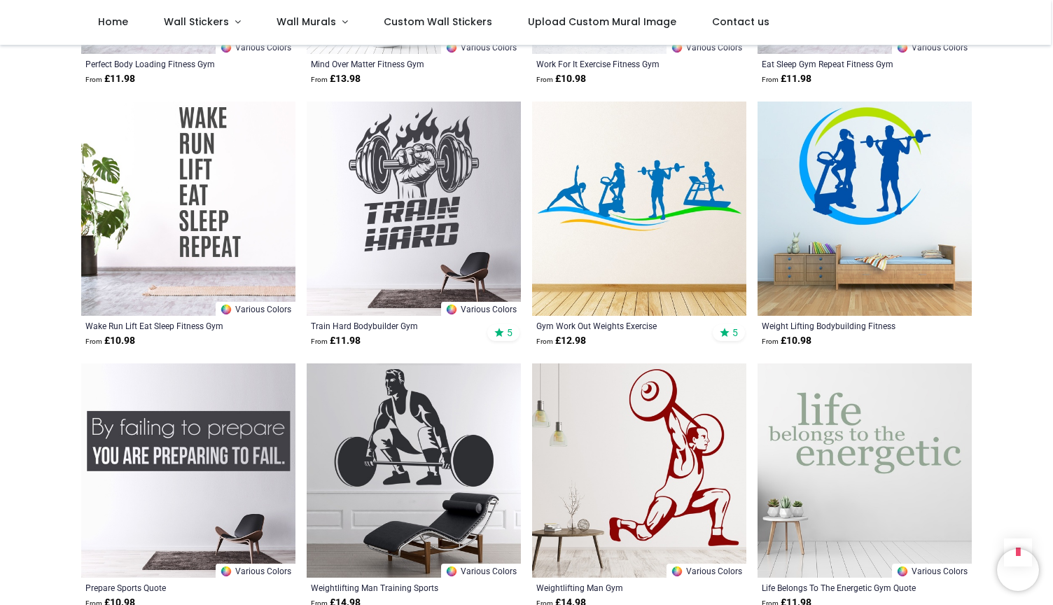
click at [207, 162] on img at bounding box center [188, 208] width 214 height 214
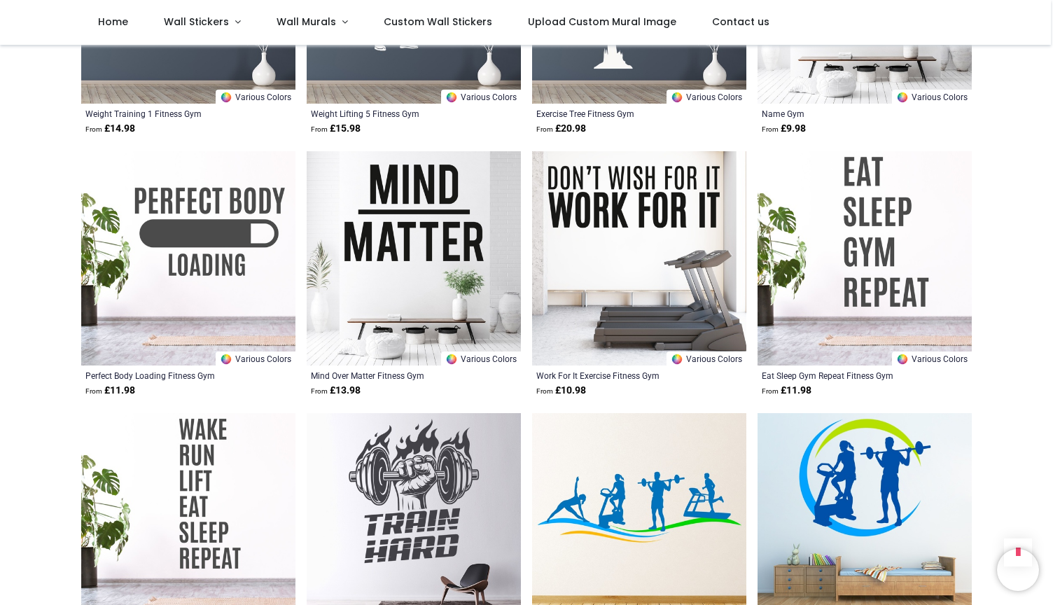
scroll to position [4883, 0]
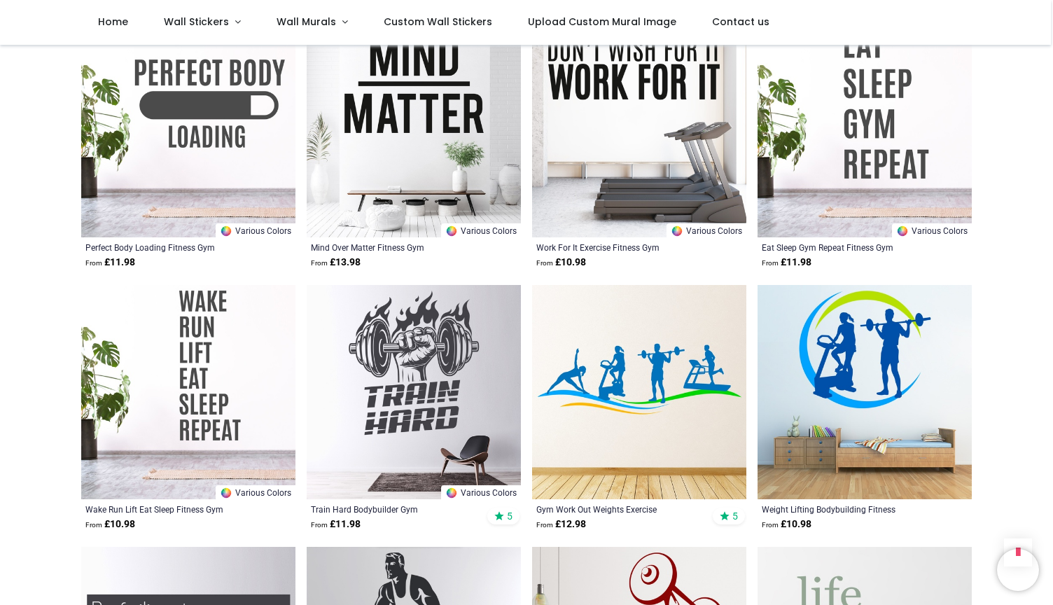
scroll to position [5011, 0]
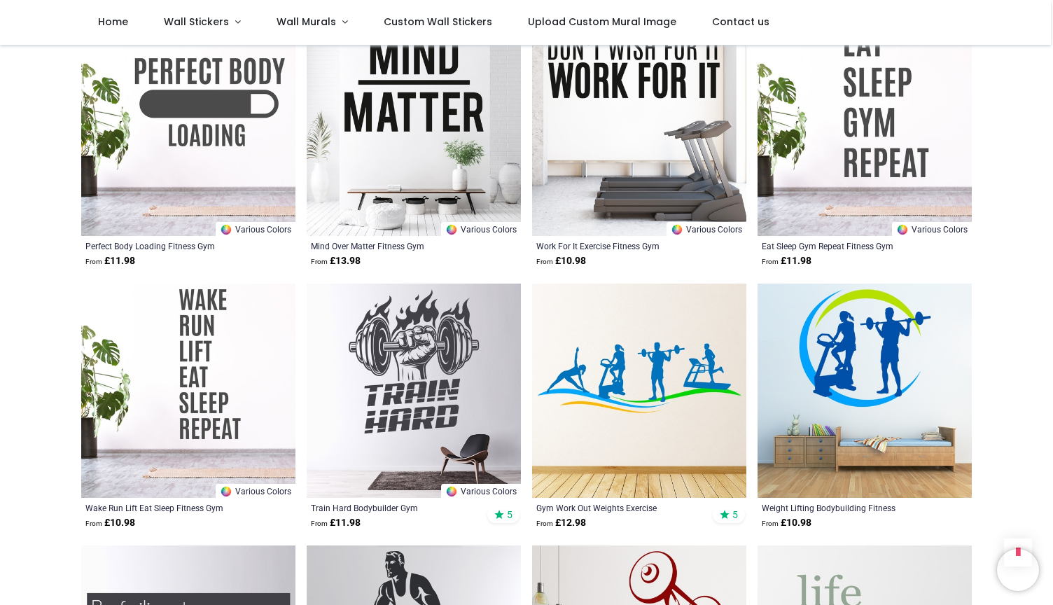
click at [239, 329] on img at bounding box center [188, 390] width 214 height 214
click at [384, 331] on img at bounding box center [414, 390] width 214 height 214
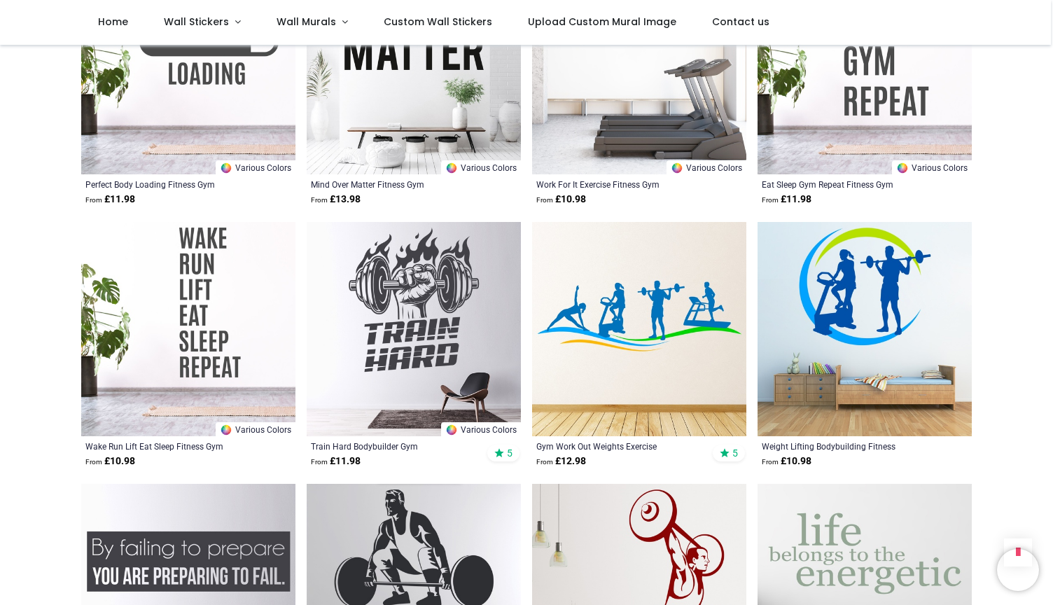
scroll to position [5074, 0]
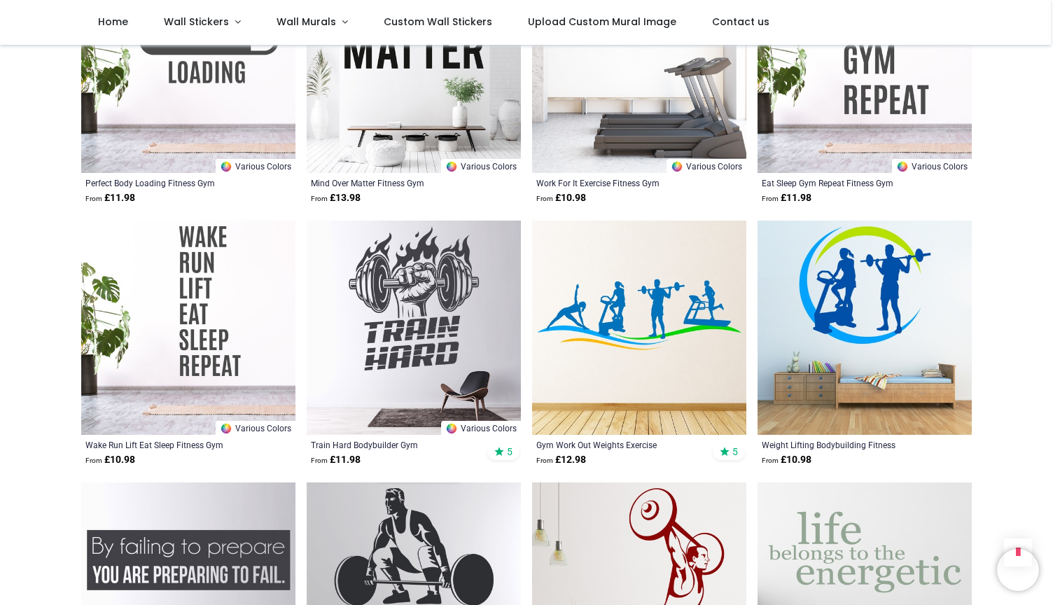
click at [148, 354] on img at bounding box center [188, 327] width 214 height 214
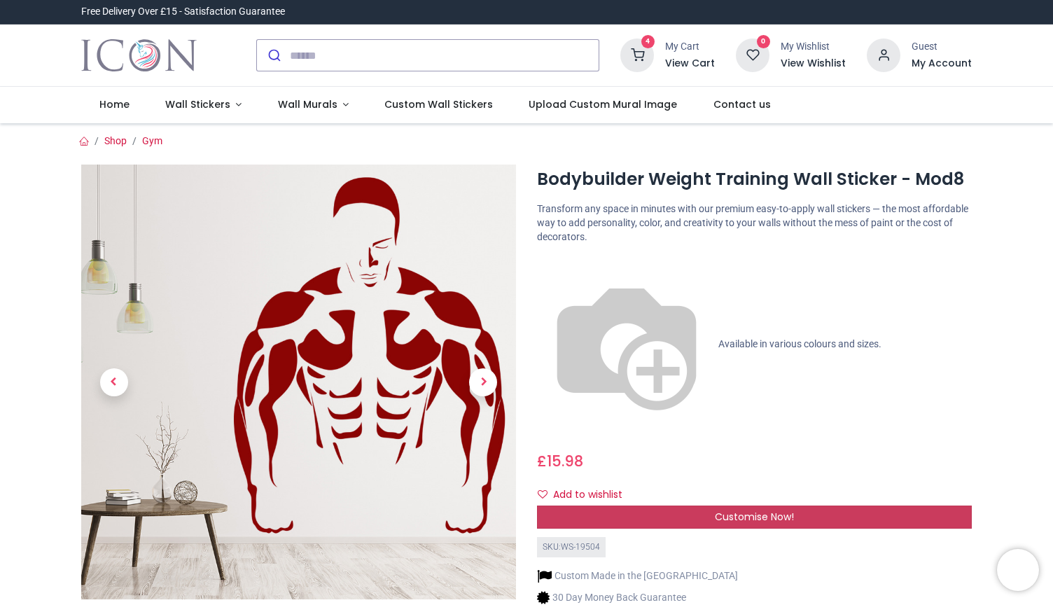
click at [701, 505] on div "Customise Now!" at bounding box center [754, 517] width 435 height 24
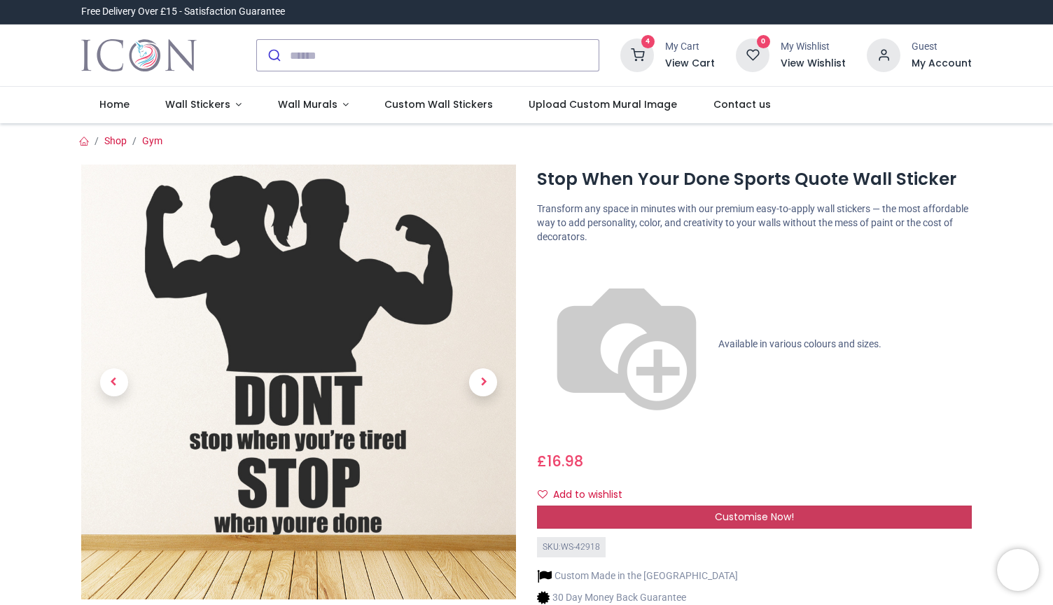
click at [666, 505] on div "Customise Now!" at bounding box center [754, 517] width 435 height 24
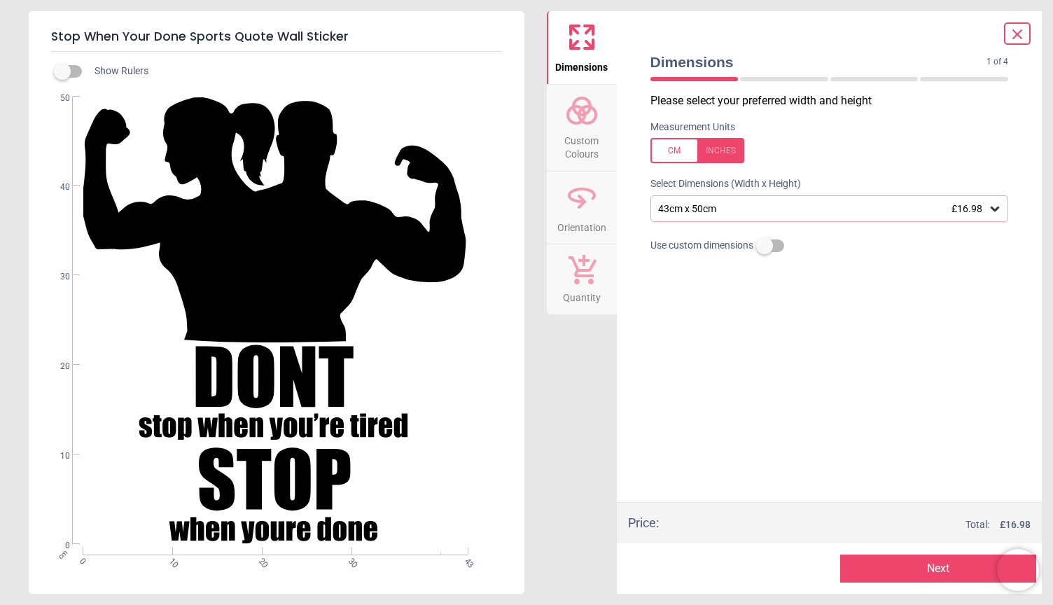
click at [995, 209] on icon at bounding box center [994, 208] width 8 height 5
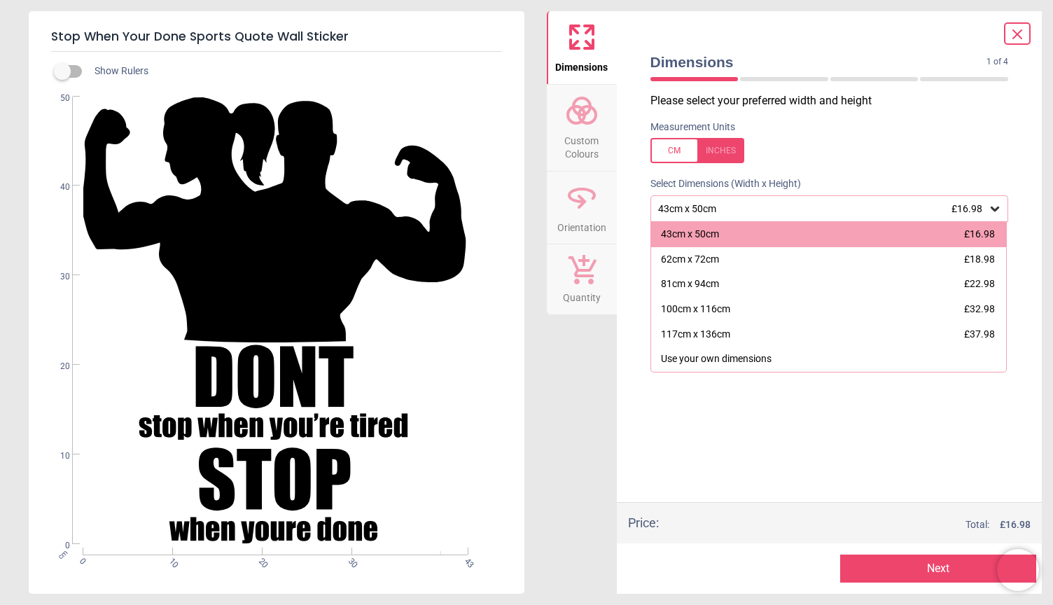
click at [995, 209] on icon at bounding box center [994, 208] width 8 height 5
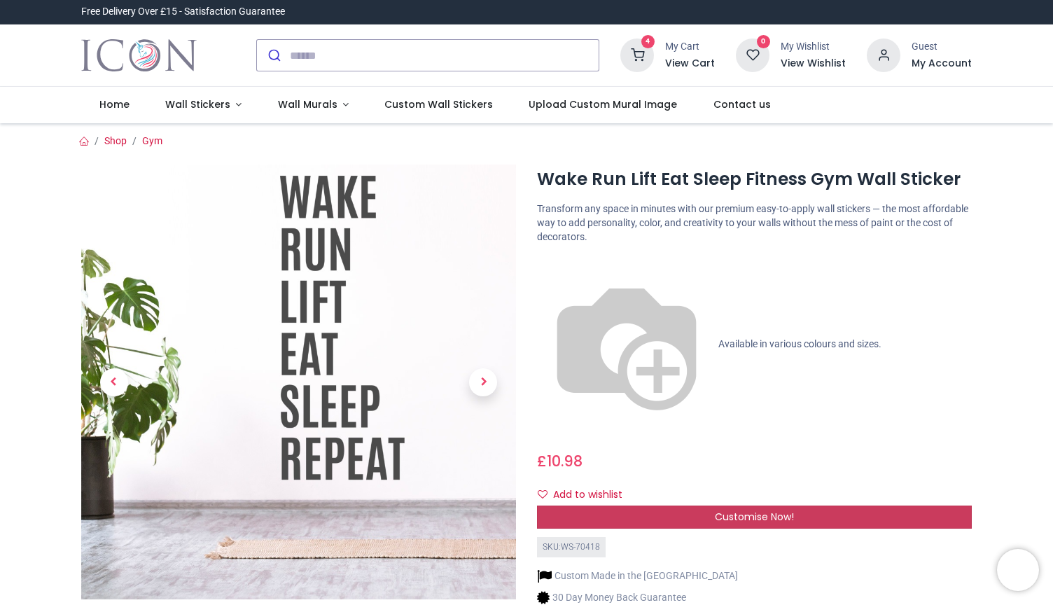
click at [732, 509] on span "Customise Now!" at bounding box center [753, 516] width 79 height 14
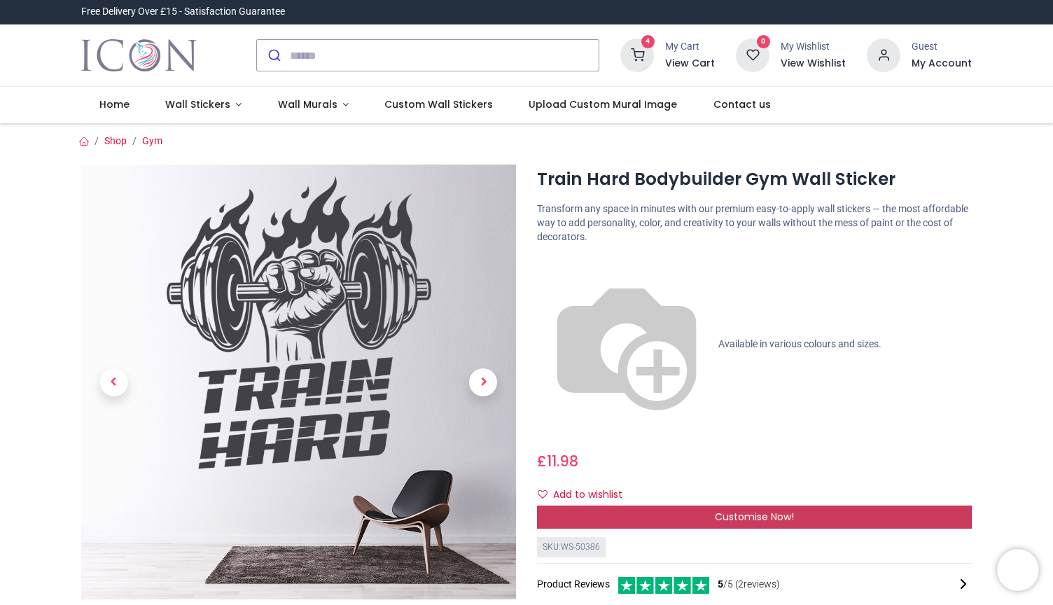
click at [748, 509] on span "Customise Now!" at bounding box center [753, 516] width 79 height 14
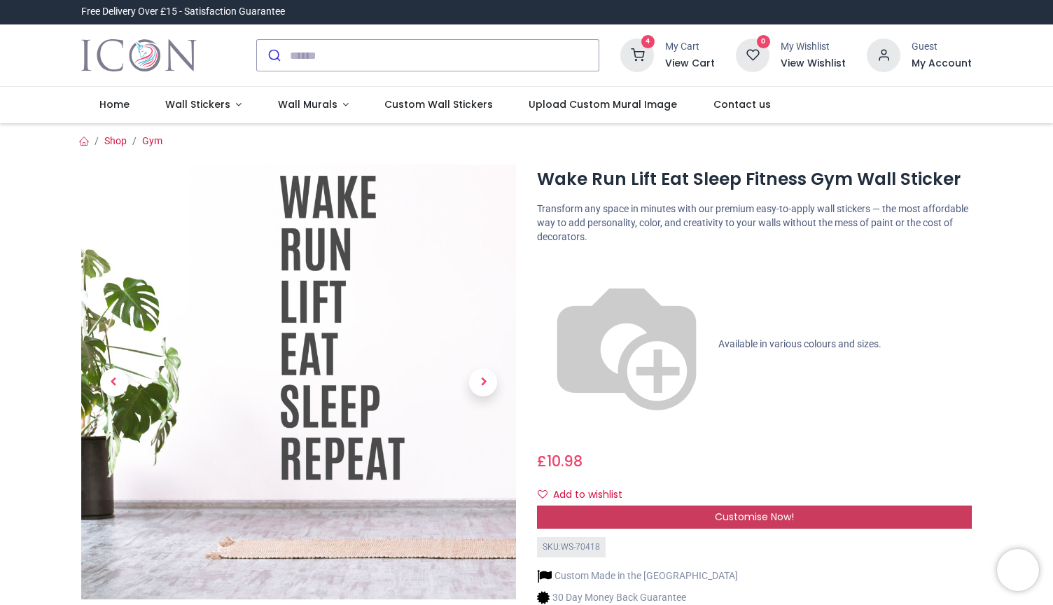
click at [614, 505] on div "Customise Now!" at bounding box center [754, 517] width 435 height 24
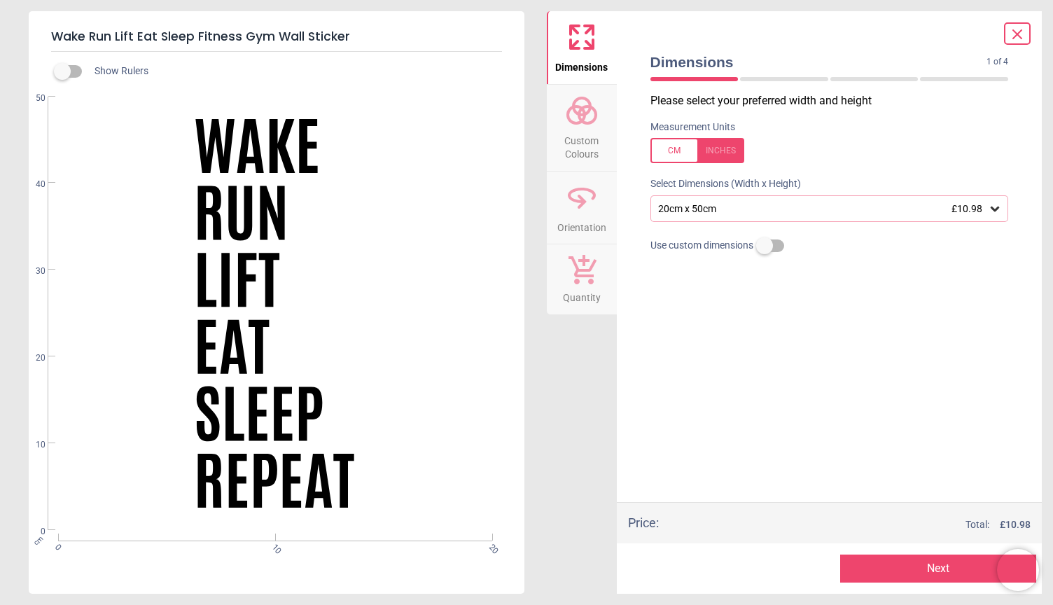
click at [999, 206] on icon at bounding box center [994, 209] width 14 height 14
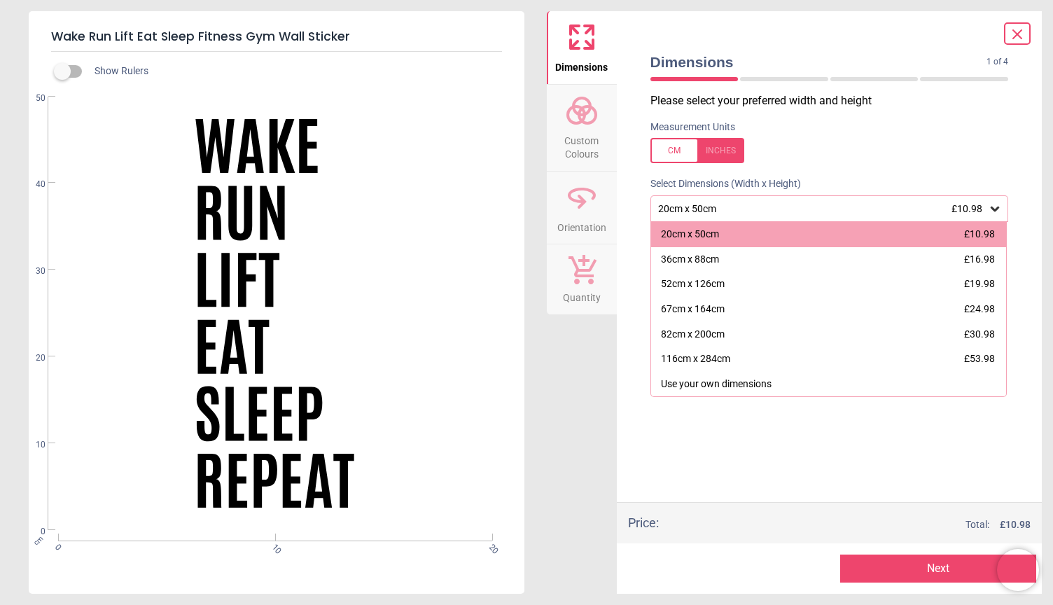
click at [999, 206] on icon at bounding box center [994, 209] width 14 height 14
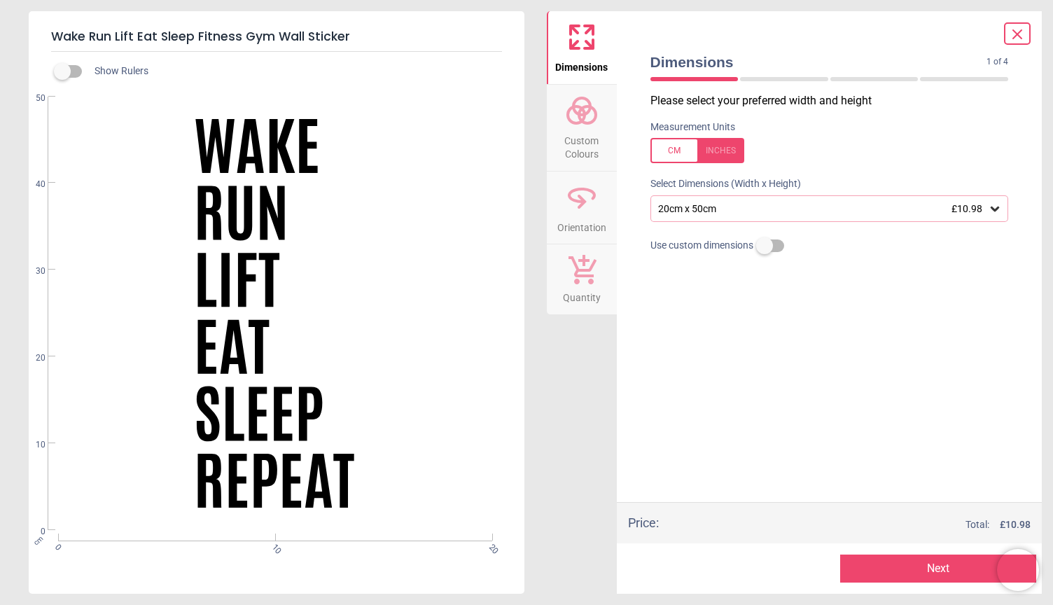
click at [910, 572] on button "Next" at bounding box center [938, 568] width 196 height 28
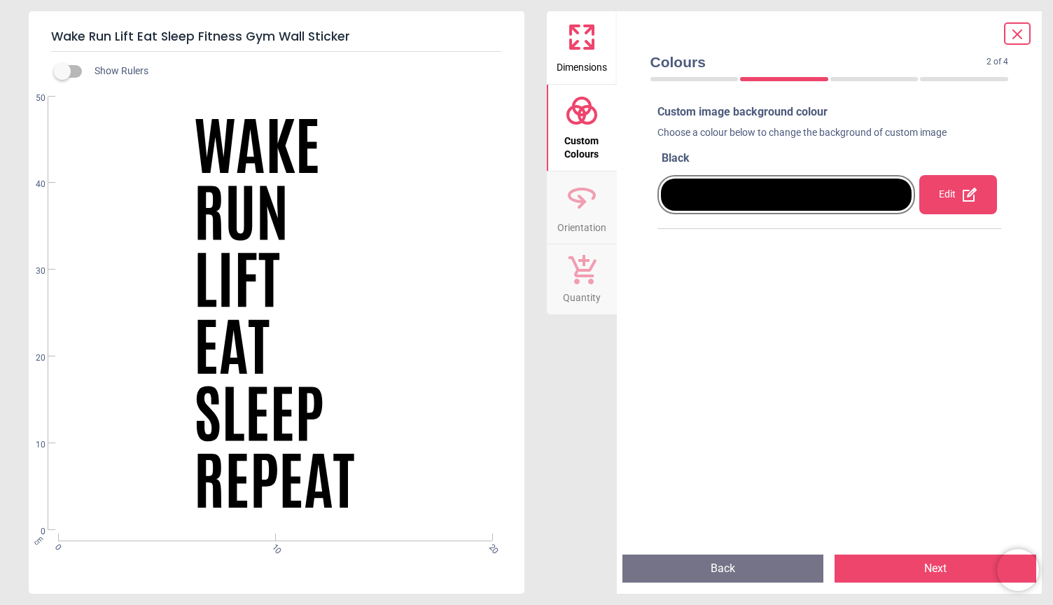
click at [910, 572] on button "Next" at bounding box center [935, 568] width 202 height 28
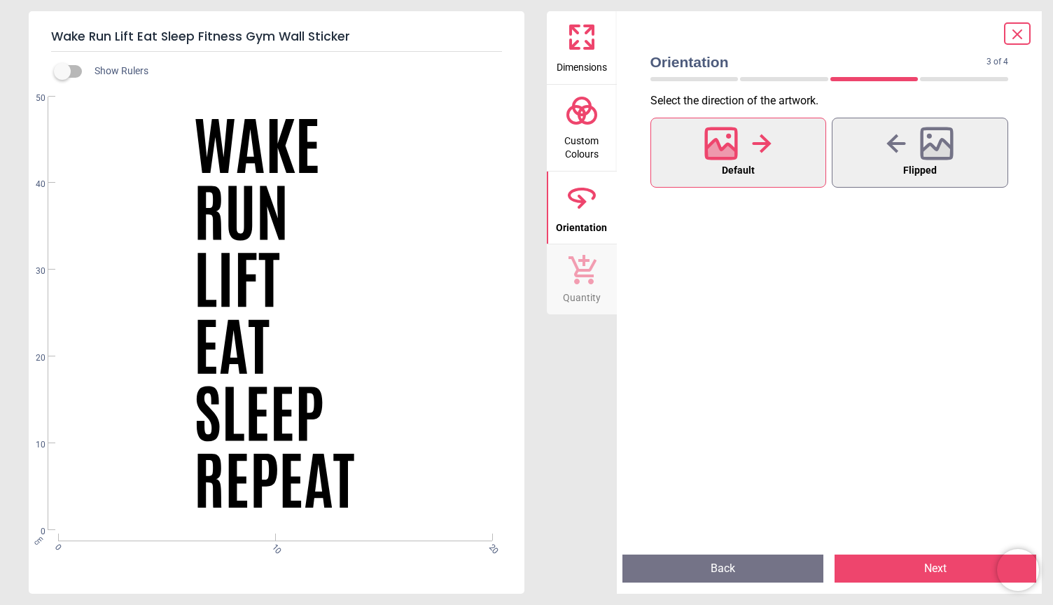
click at [910, 572] on button "Next" at bounding box center [935, 568] width 202 height 28
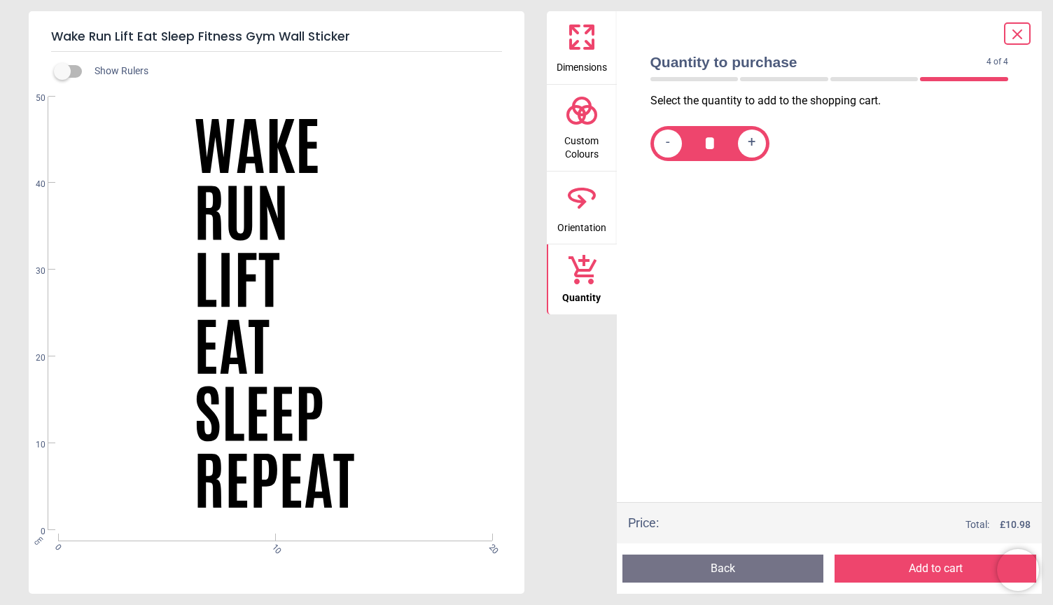
click at [910, 572] on button "Add to cart" at bounding box center [935, 568] width 202 height 28
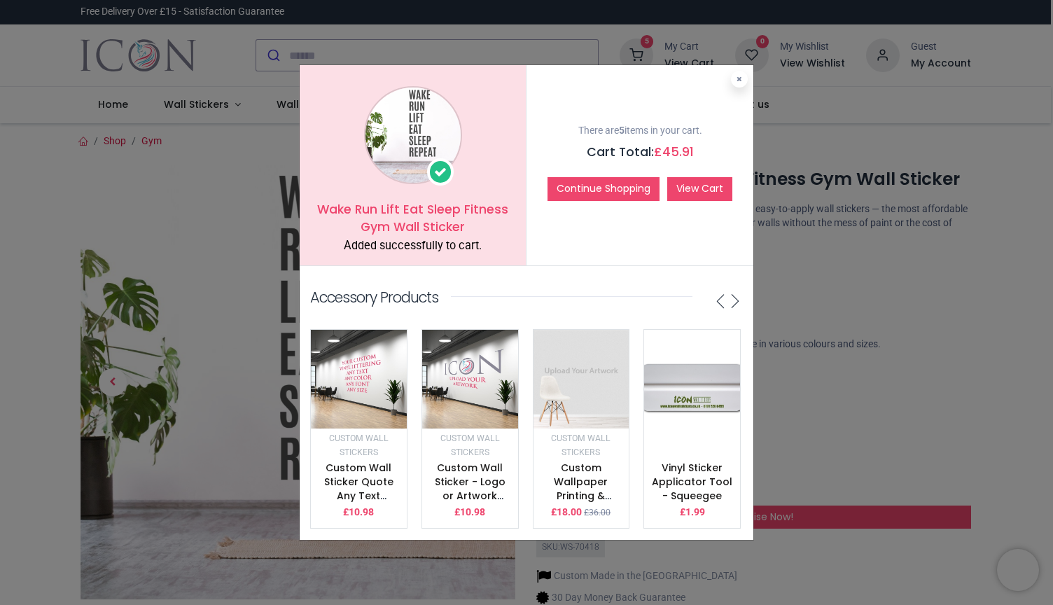
click at [703, 190] on link "View Cart" at bounding box center [699, 189] width 65 height 24
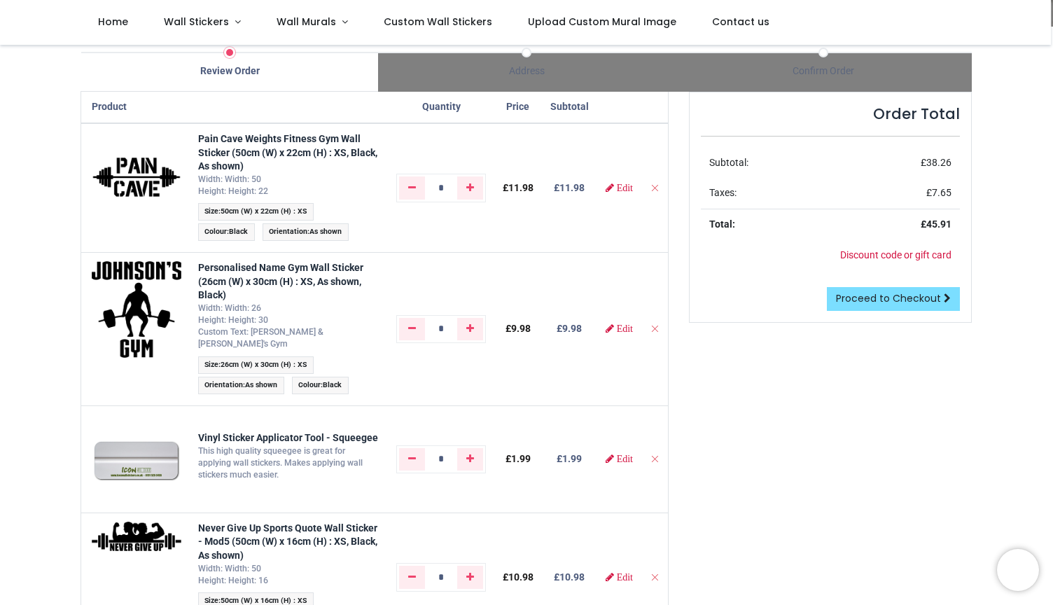
scroll to position [87, 0]
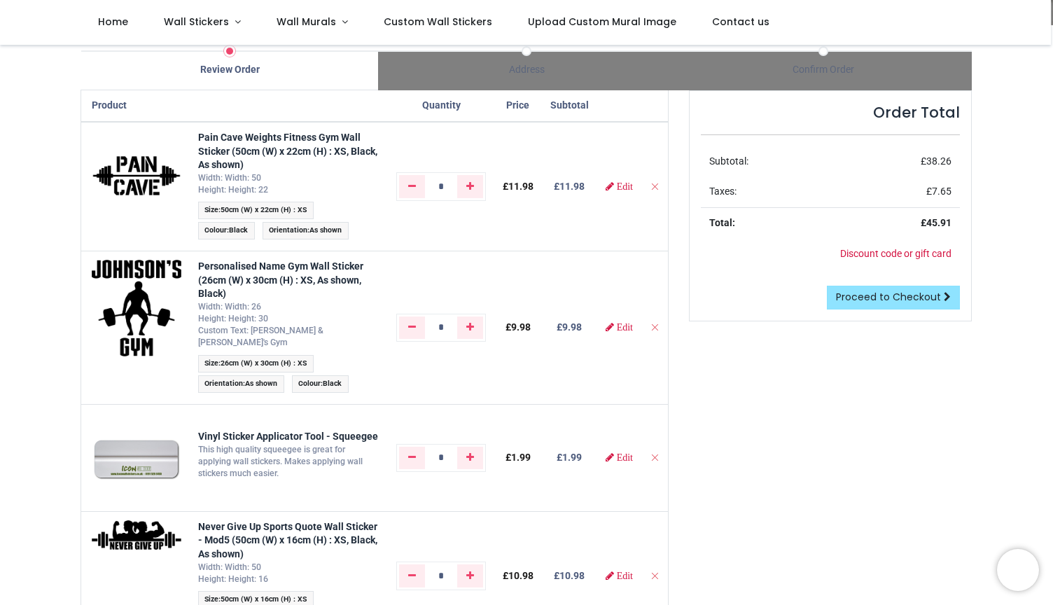
click at [869, 295] on span "Proceed to Checkout" at bounding box center [888, 297] width 105 height 14
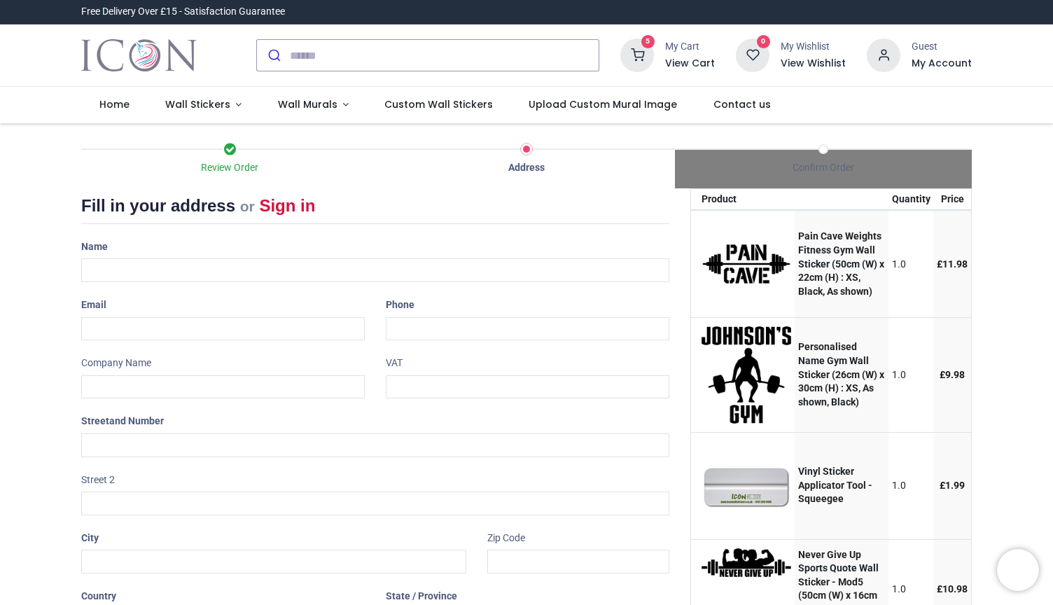
select select "***"
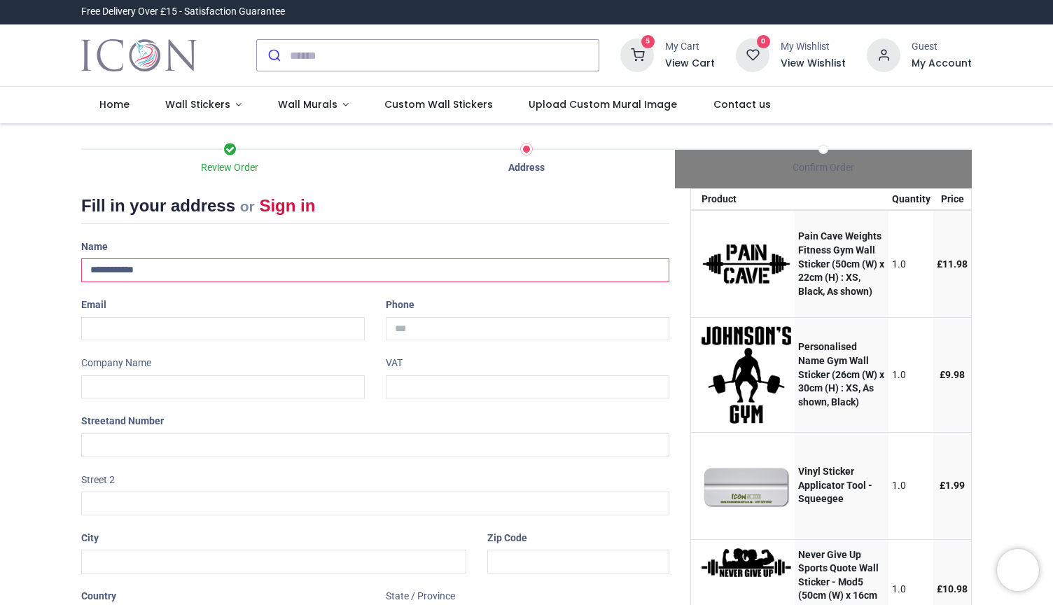
type input "**********"
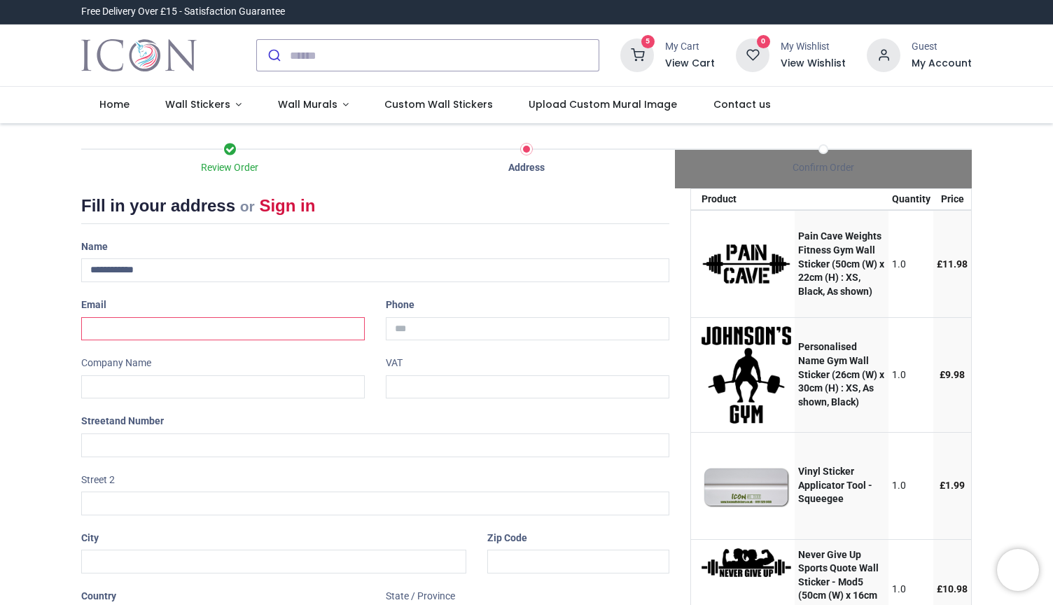
type input "**********"
type input "*****"
type input "**********"
drag, startPoint x: 458, startPoint y: 330, endPoint x: 369, endPoint y: 328, distance: 88.9
click at [369, 328] on div "**********" at bounding box center [375, 447] width 609 height 424
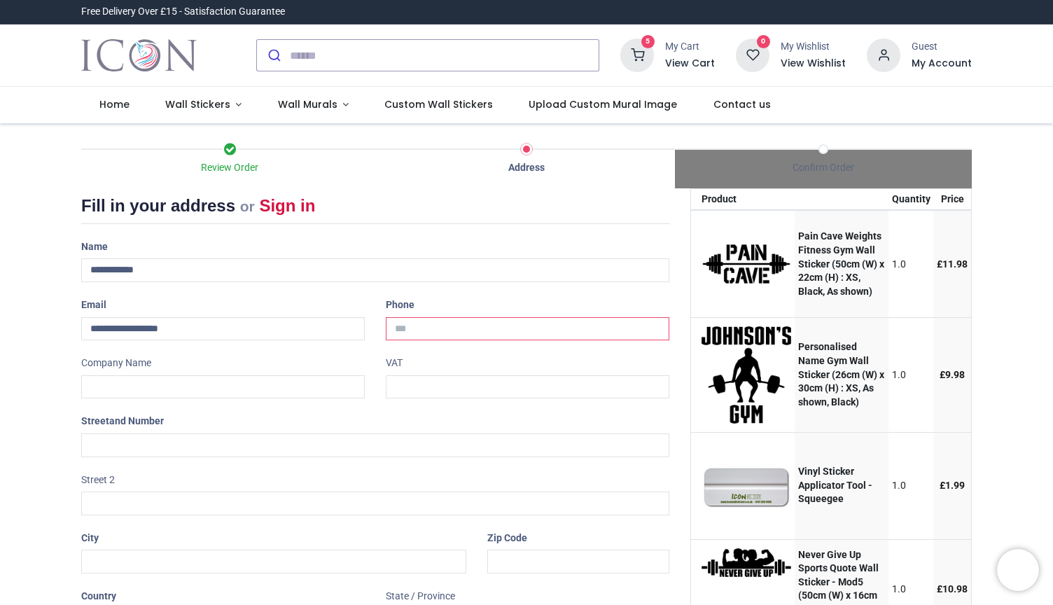
click at [419, 325] on input "tel" at bounding box center [527, 329] width 283 height 24
type input "***"
type input "**********"
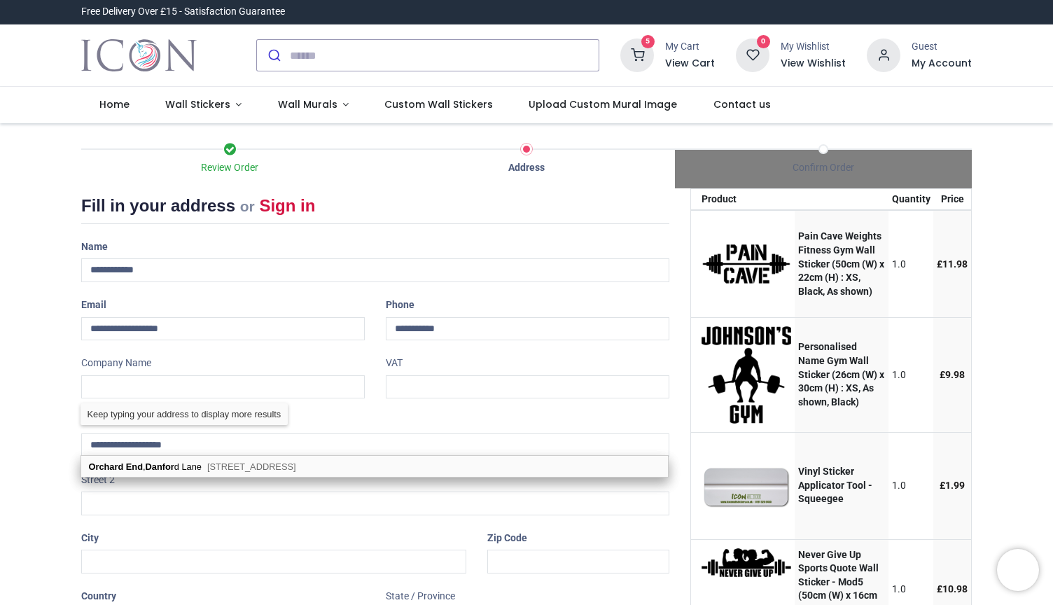
click at [239, 465] on span "[STREET_ADDRESS]" at bounding box center [251, 466] width 89 height 10
type input "**********"
type input "********"
select select "***"
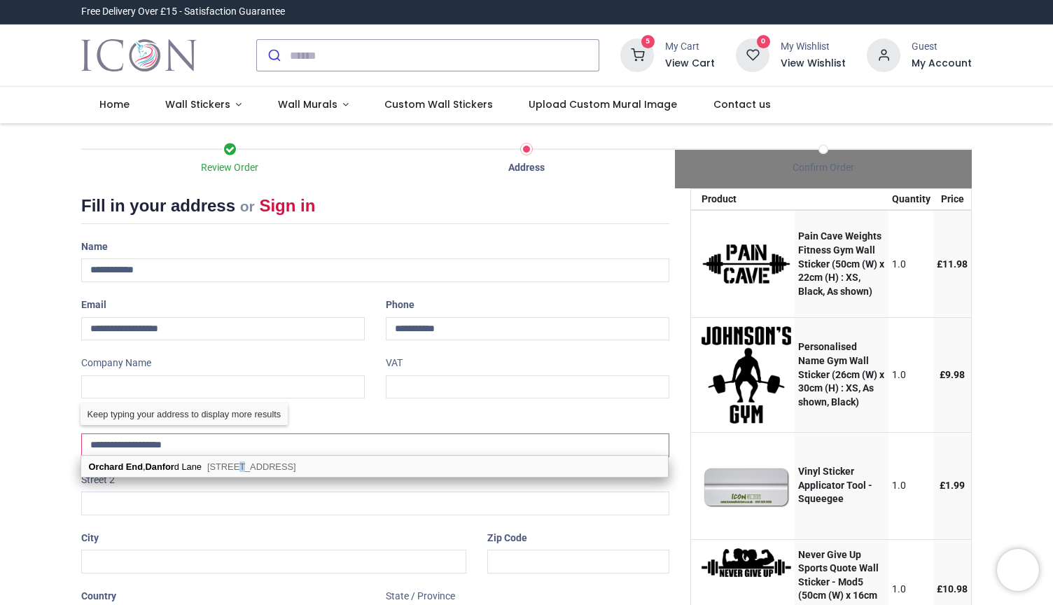
select select "***"
type input "**********"
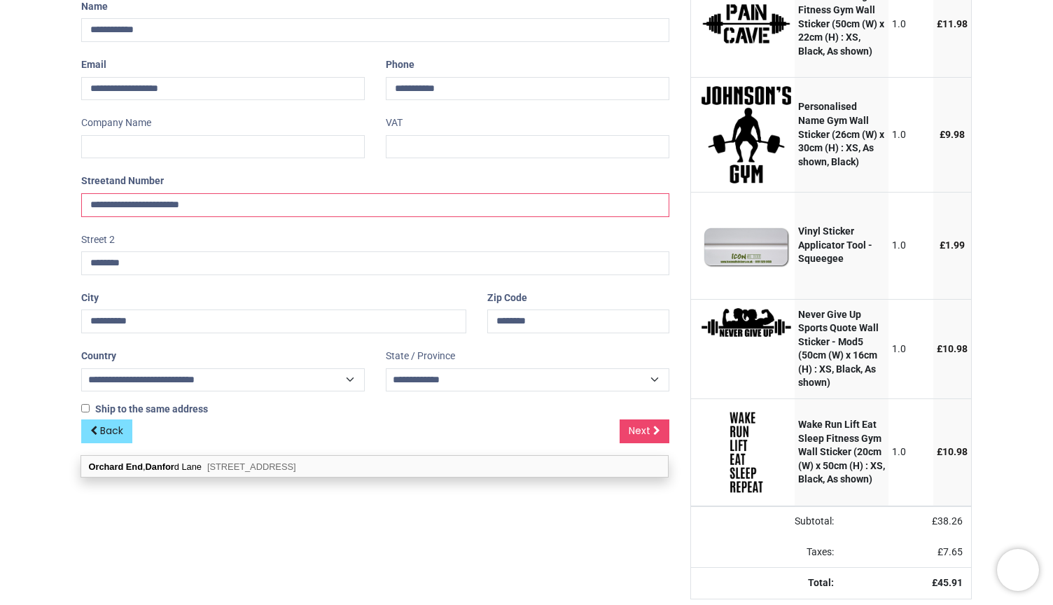
scroll to position [269, 0]
click at [637, 423] on span "Next" at bounding box center [639, 430] width 22 height 14
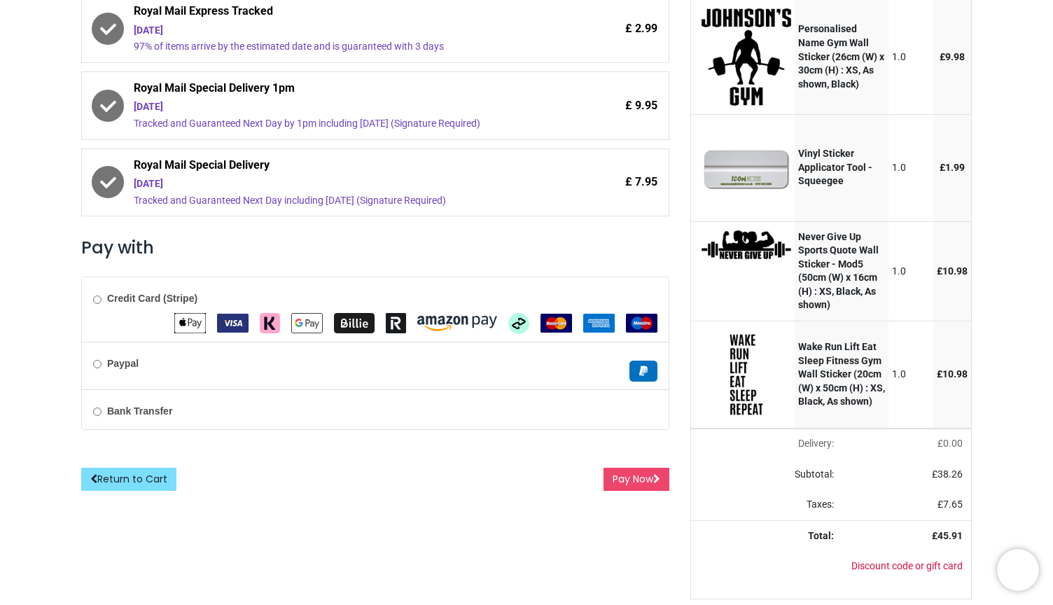
scroll to position [346, 0]
click at [635, 467] on button "Pay Now" at bounding box center [636, 479] width 66 height 24
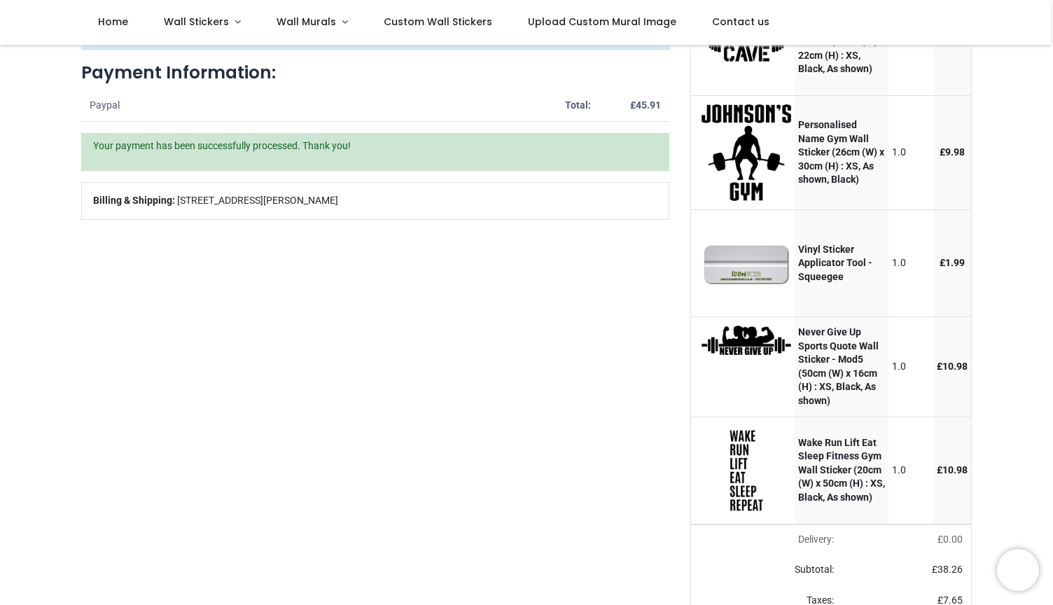
scroll to position [118, 0]
